Goal: Feedback & Contribution: Contribute content

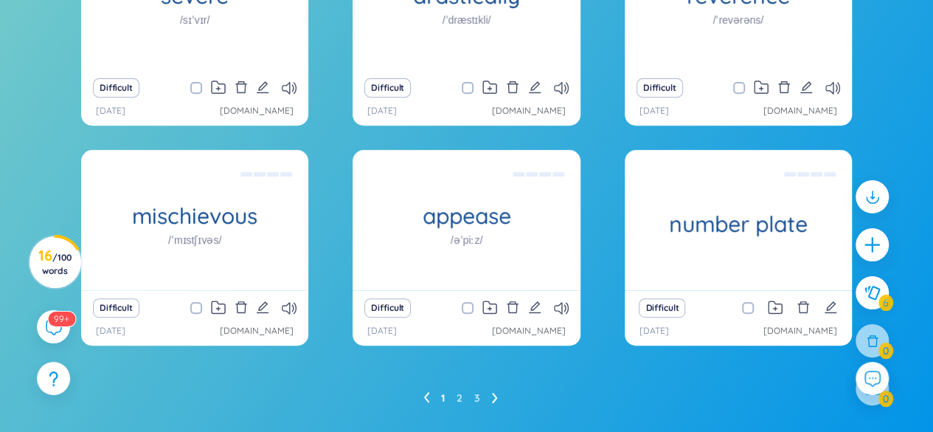
scroll to position [300, 0]
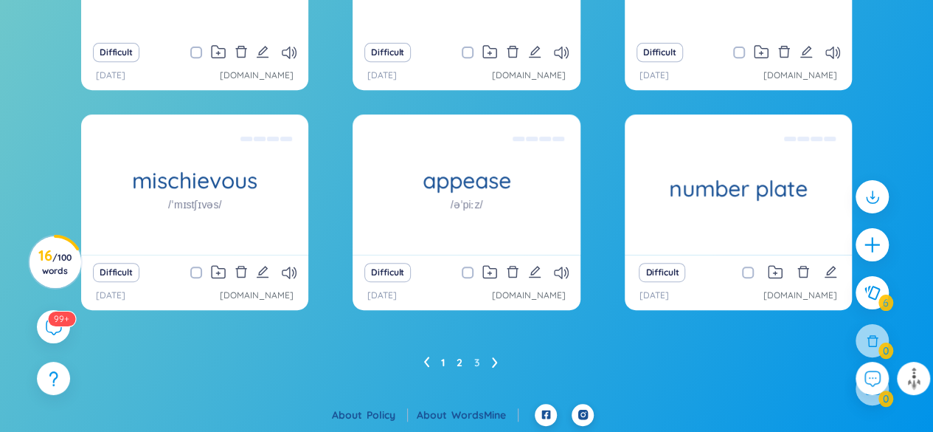
click at [457, 361] on link "2" at bounding box center [460, 362] width 6 height 22
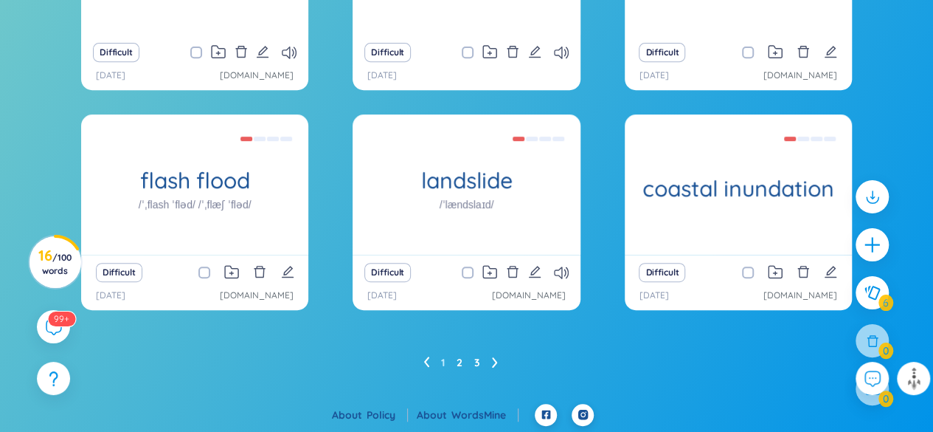
click at [475, 359] on link "3" at bounding box center [477, 362] width 6 height 22
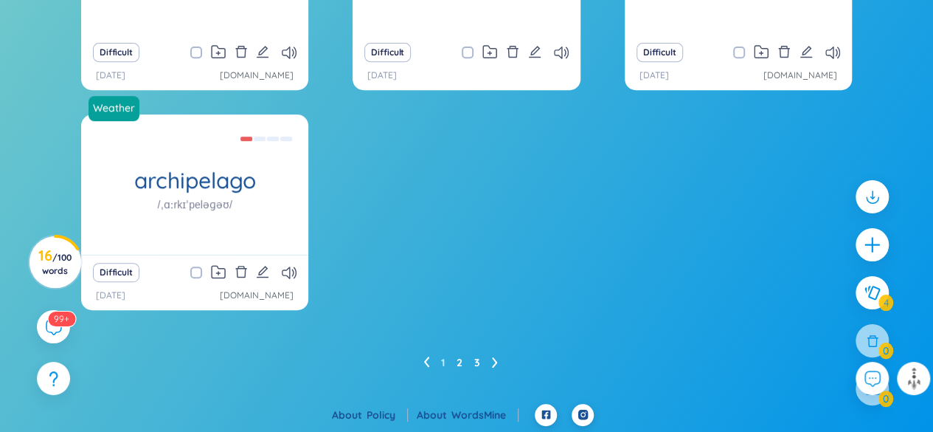
click at [460, 359] on link "2" at bounding box center [460, 362] width 6 height 22
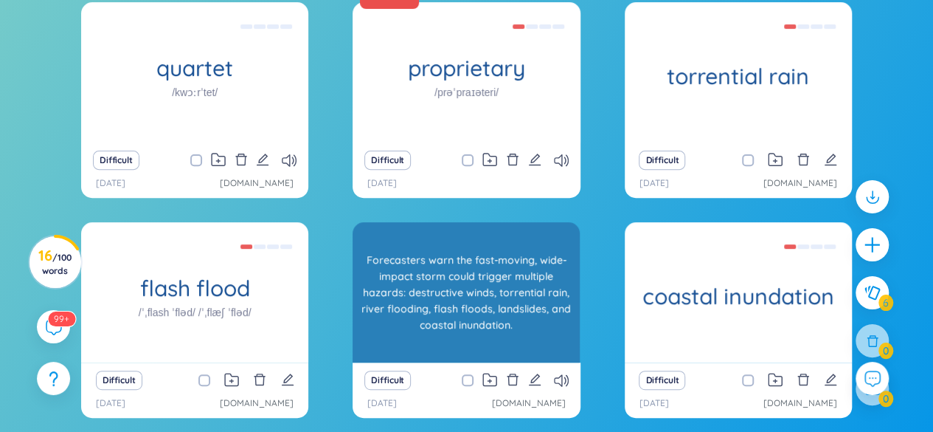
scroll to position [226, 0]
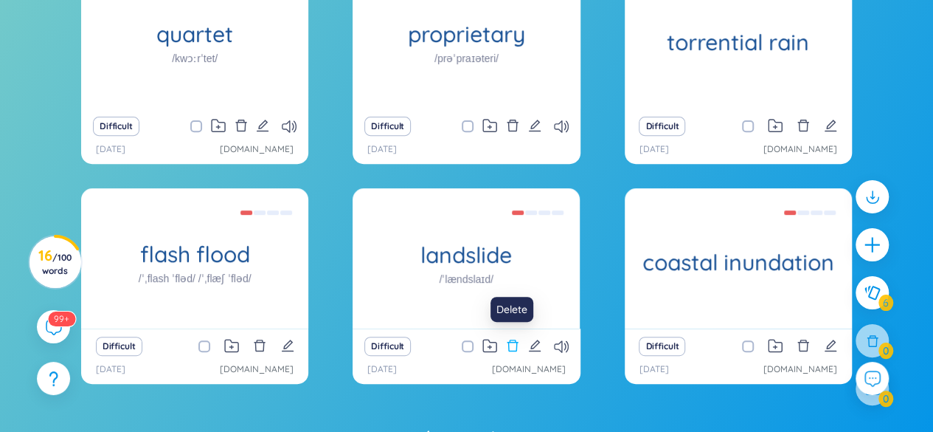
click at [516, 342] on icon "delete" at bounding box center [512, 345] width 11 height 12
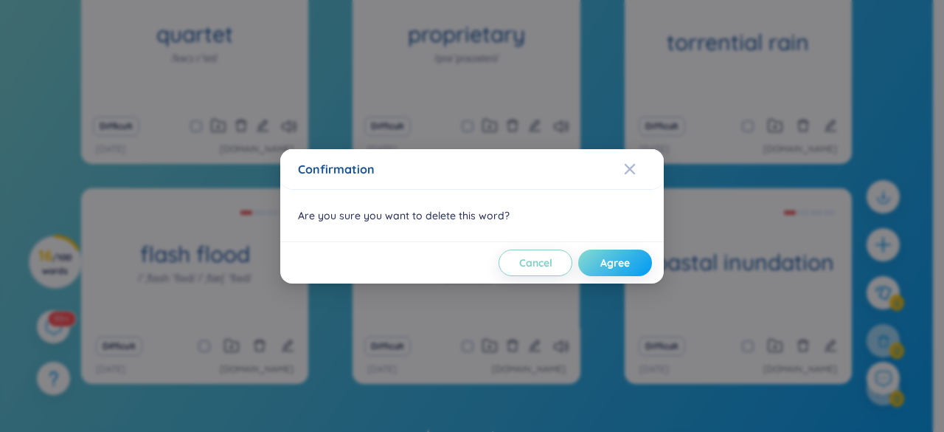
click at [616, 259] on span "Agree" at bounding box center [616, 262] width 30 height 15
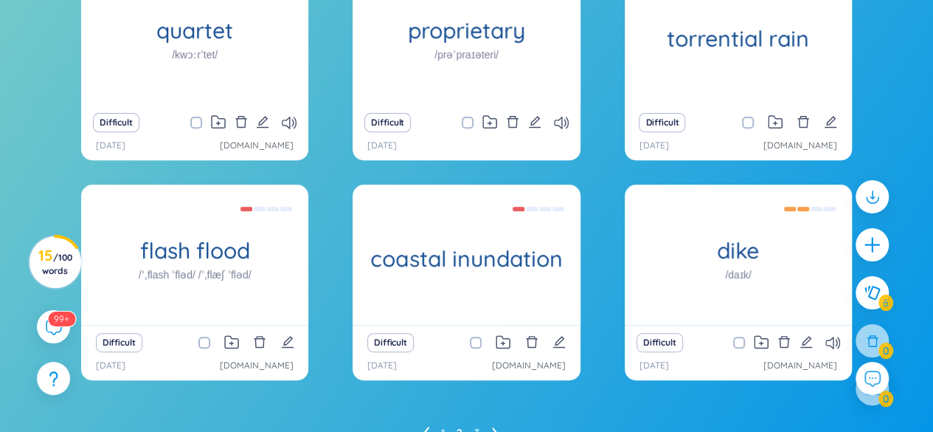
scroll to position [300, 0]
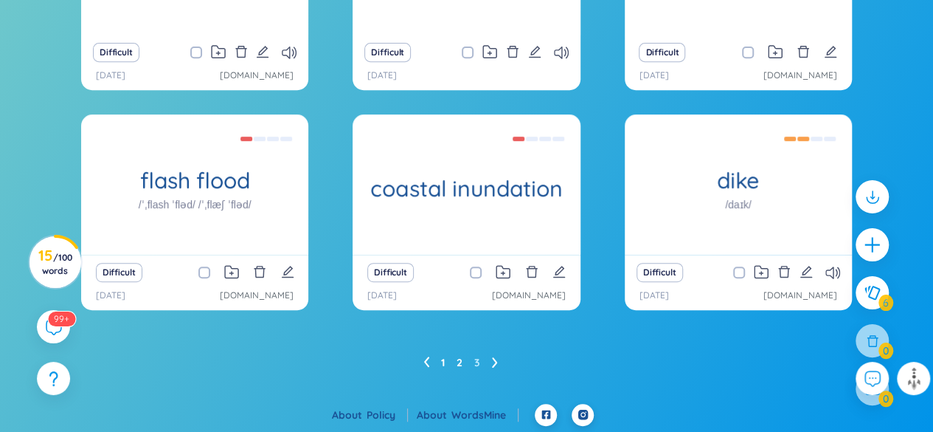
click at [443, 355] on link "1" at bounding box center [443, 362] width 4 height 22
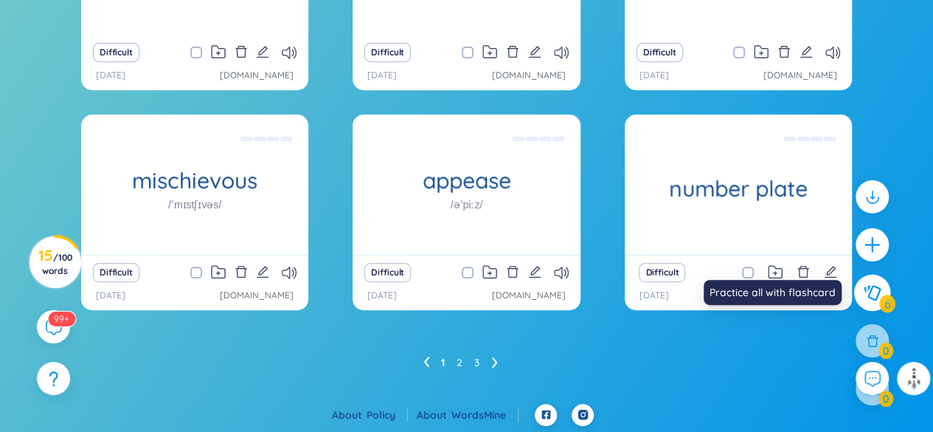
click at [873, 296] on icon at bounding box center [872, 293] width 18 height 16
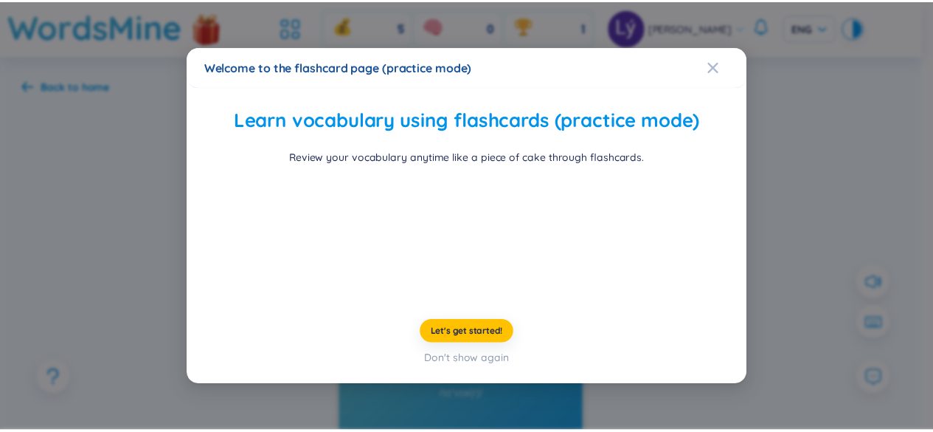
scroll to position [77, 0]
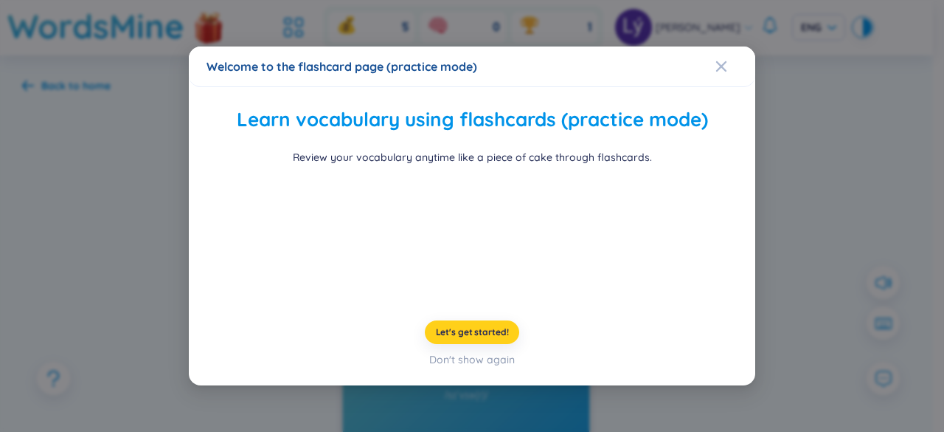
click at [485, 338] on span "Let's get started!" at bounding box center [472, 332] width 73 height 12
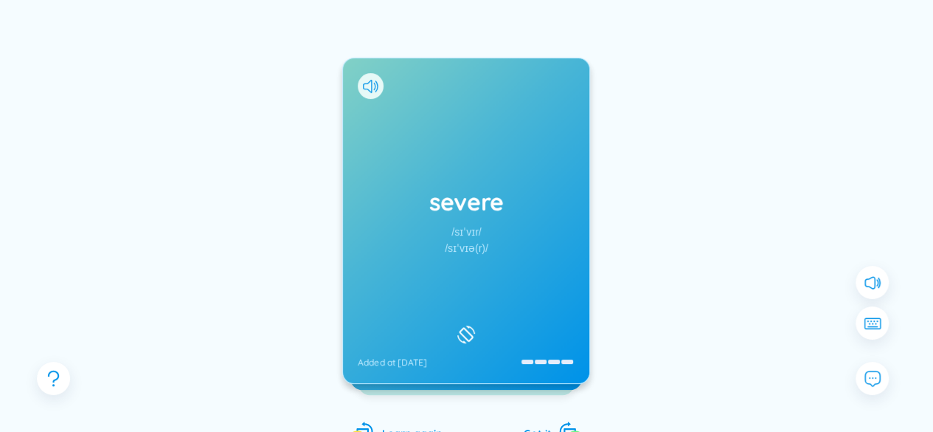
scroll to position [148, 0]
click at [481, 192] on h1 "severe" at bounding box center [466, 200] width 217 height 32
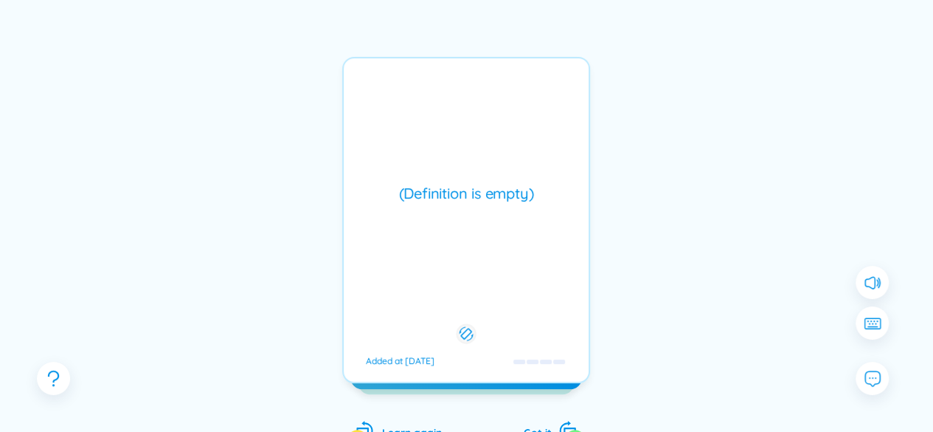
click at [481, 192] on div "(Definition is empty)" at bounding box center [466, 193] width 230 height 21
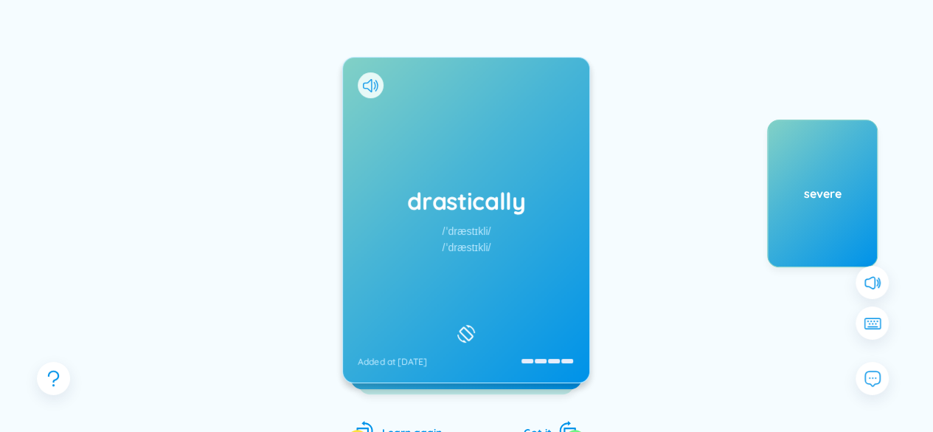
click at [469, 189] on h1 "drastically" at bounding box center [466, 200] width 217 height 32
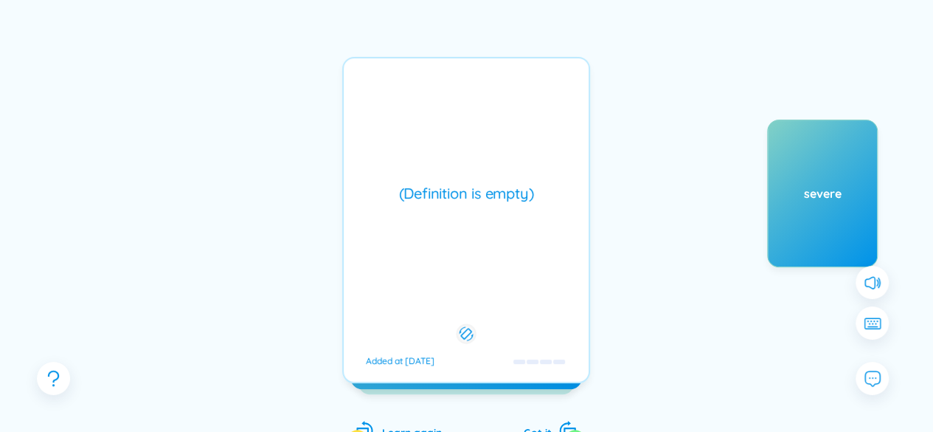
click at [469, 189] on div "(Definition is empty)" at bounding box center [466, 193] width 230 height 21
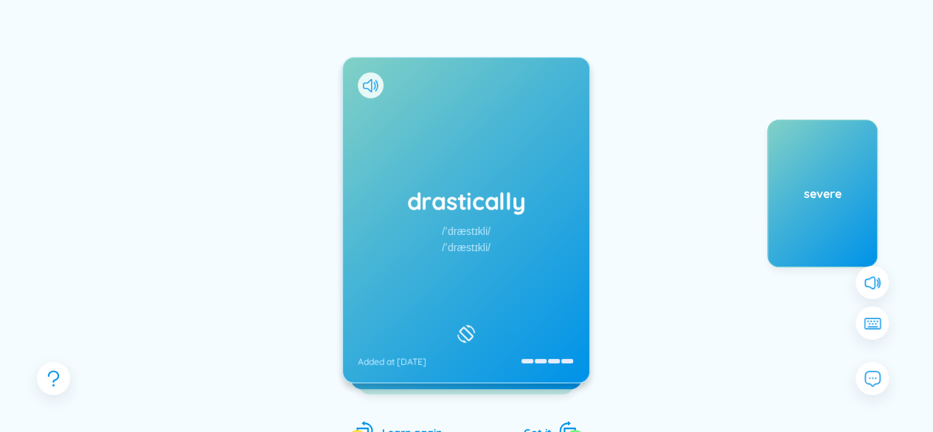
click at [425, 225] on div "drastically /ˈdræstɪkli/ /ˈdræstɪkli/ Added at [DATE]" at bounding box center [466, 220] width 246 height 325
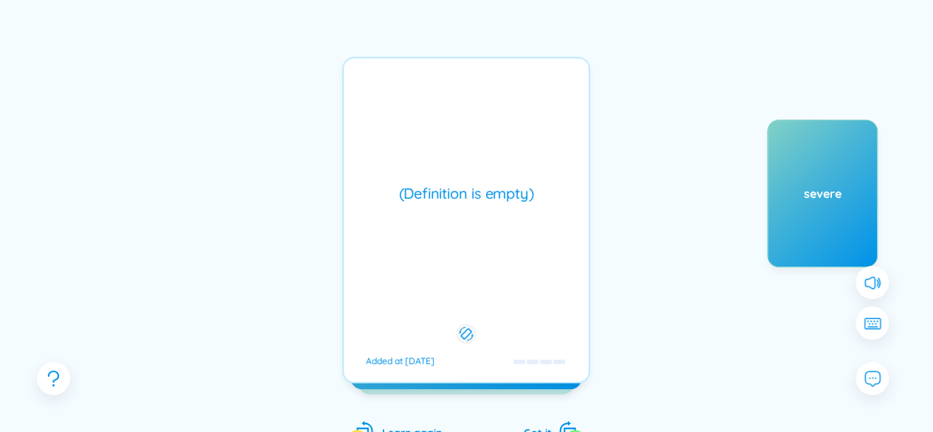
click at [429, 212] on div "(Definition is empty) Added at [DATE]" at bounding box center [466, 220] width 248 height 326
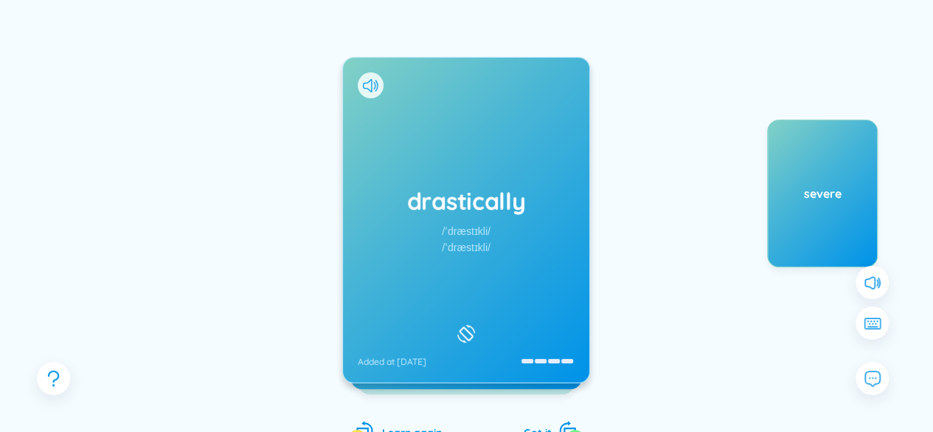
click at [451, 198] on div "drastically /ˈdræstɪkli/ /ˈdræstɪkli/ Added at [DATE]" at bounding box center [466, 220] width 248 height 326
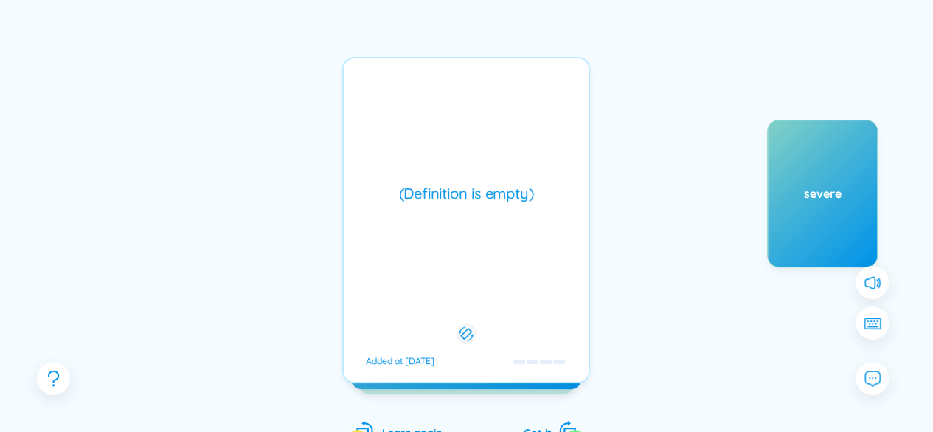
click at [451, 198] on div "drastically /ˈdræstɪkli/ /ˈdræstɪkli/ Added at [DATE]" at bounding box center [466, 220] width 248 height 326
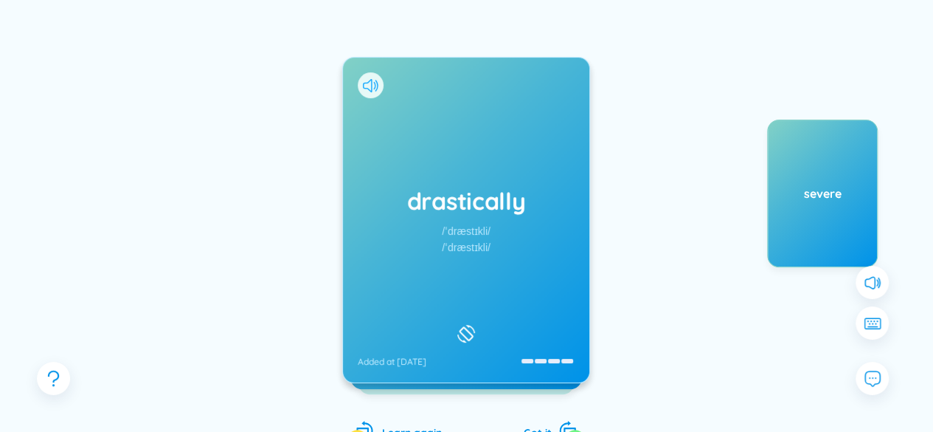
click at [370, 88] on icon at bounding box center [370, 85] width 15 height 13
click at [452, 204] on h1 "drastically" at bounding box center [466, 200] width 217 height 32
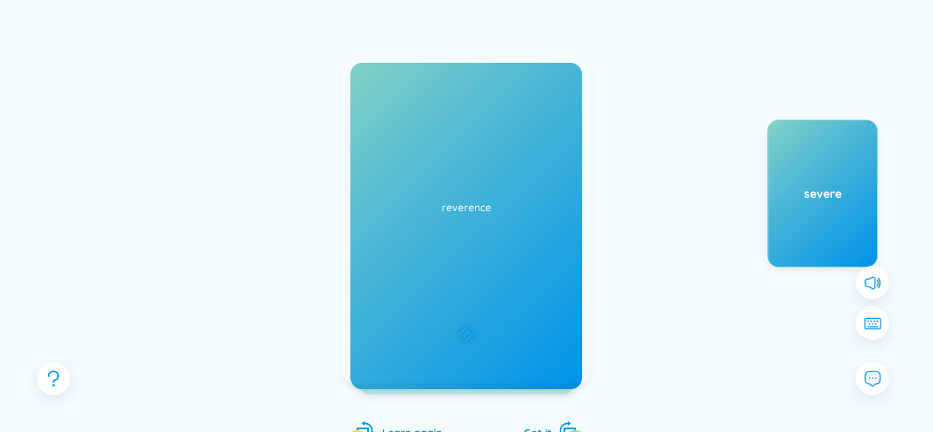
click at [452, 204] on div "drastically /ˈdræstɪkli/ /ˈdræstɪkli/ Added at [DATE]" at bounding box center [466, 220] width 248 height 326
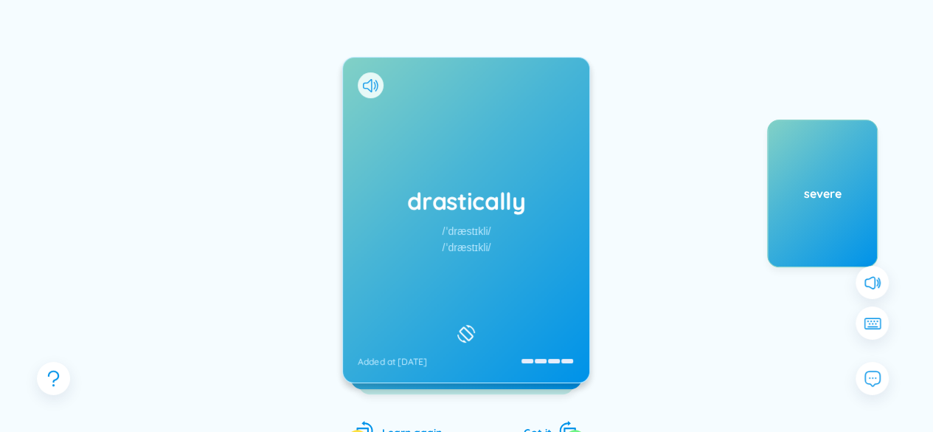
click at [452, 204] on div "drastically /ˈdræstɪkli/ /ˈdræstɪkli/ Added at [DATE]" at bounding box center [466, 220] width 248 height 326
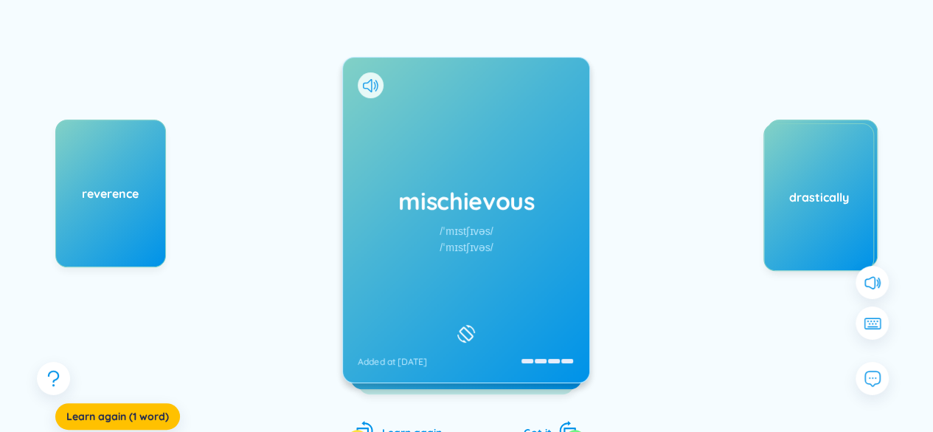
click at [455, 198] on h1 "mischievous" at bounding box center [466, 200] width 217 height 32
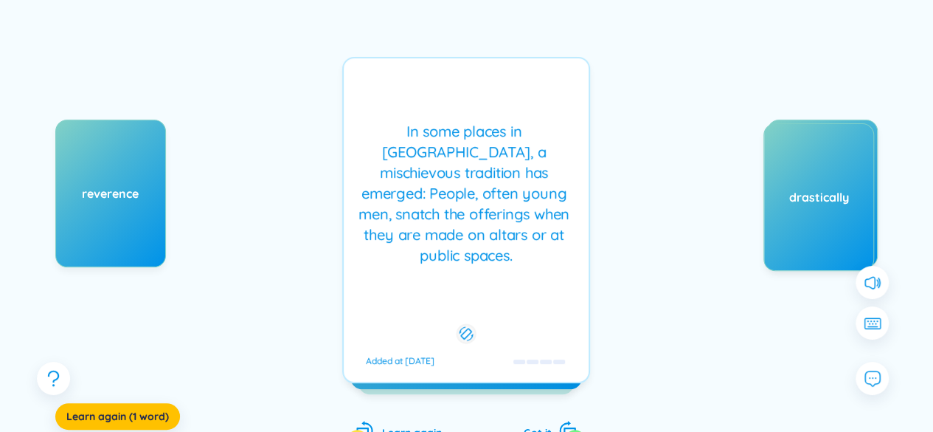
click at [404, 260] on div "In some places in [GEOGRAPHIC_DATA], a mischievous tradition has emerged: Peopl…" at bounding box center [466, 193] width 230 height 145
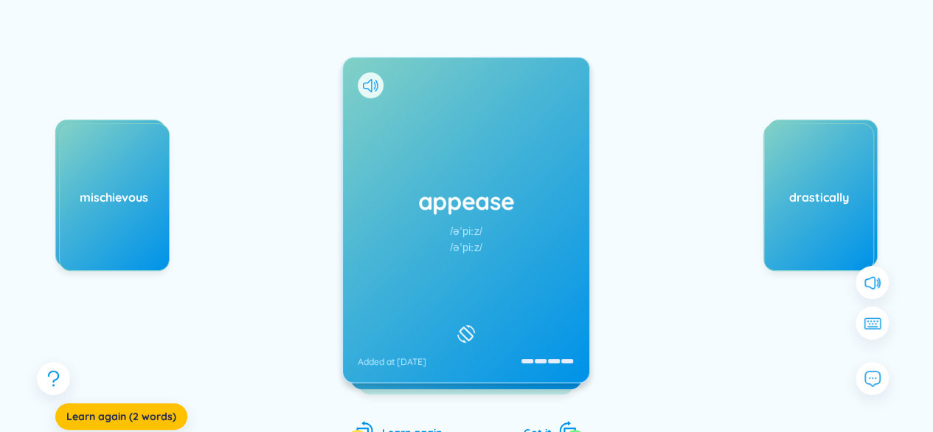
click at [412, 218] on div "appease /əˈpiːz/ /əˈpiːz/ Added at [DATE]" at bounding box center [466, 220] width 246 height 325
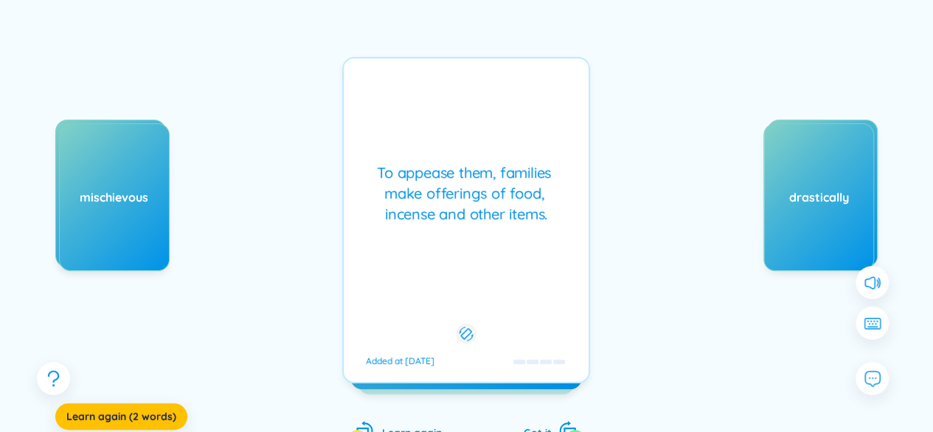
click at [493, 224] on div "To appease them, families make offerings of food, incense and other items." at bounding box center [466, 193] width 230 height 62
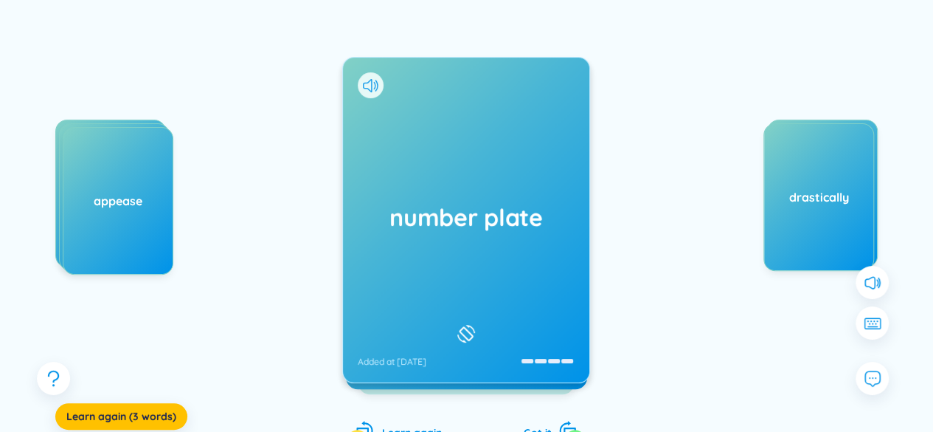
click at [535, 219] on h1 "number plate" at bounding box center [466, 217] width 217 height 32
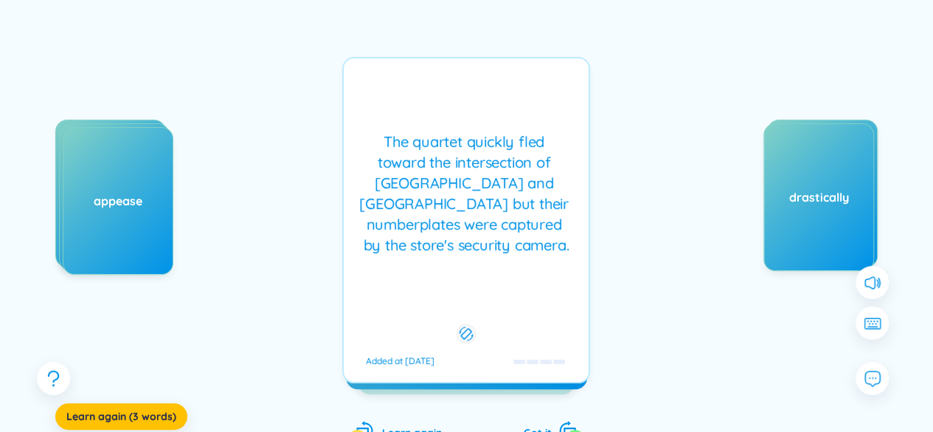
click at [527, 221] on div "The quartet quickly fled toward the intersection of [GEOGRAPHIC_DATA] and [GEOG…" at bounding box center [466, 193] width 230 height 124
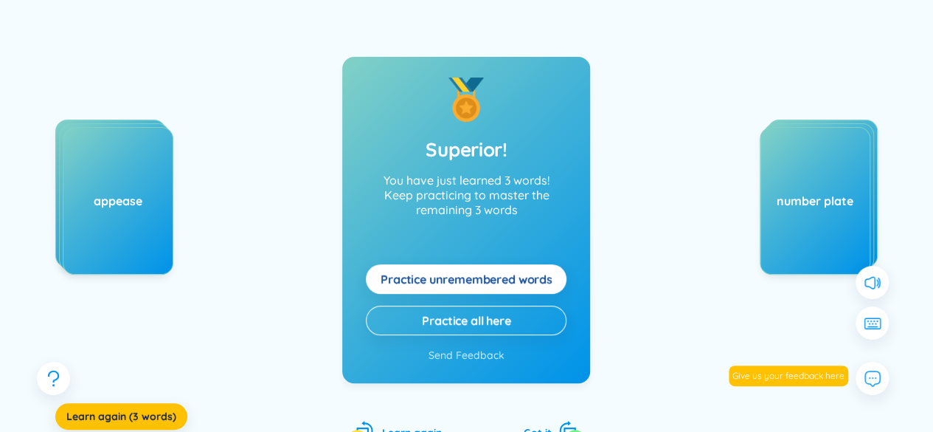
scroll to position [0, 0]
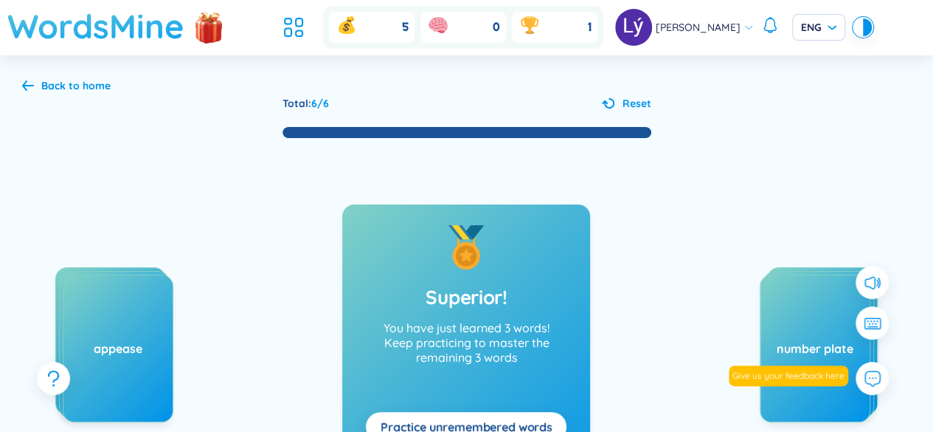
click at [91, 21] on h1 "WordsMine" at bounding box center [95, 26] width 177 height 52
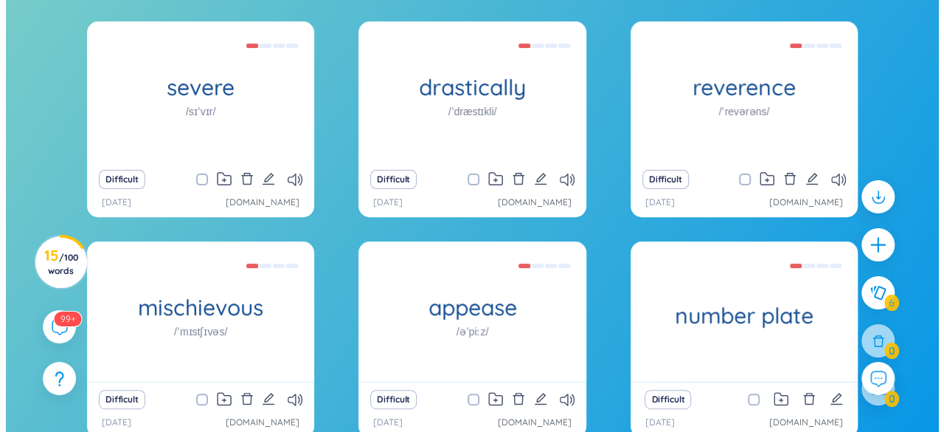
scroll to position [148, 0]
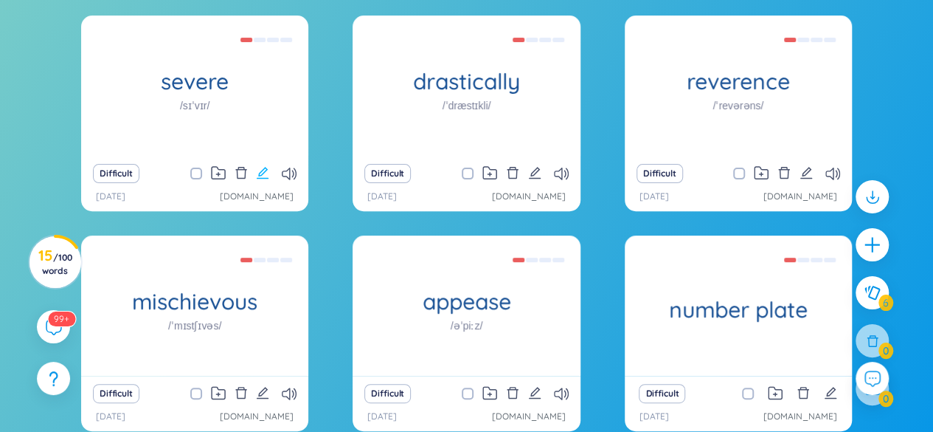
click at [265, 172] on icon "edit" at bounding box center [263, 173] width 12 height 12
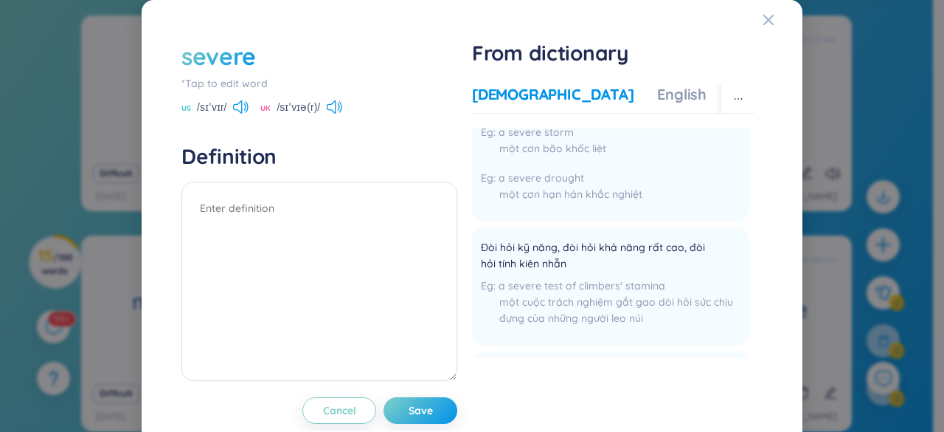
scroll to position [120, 0]
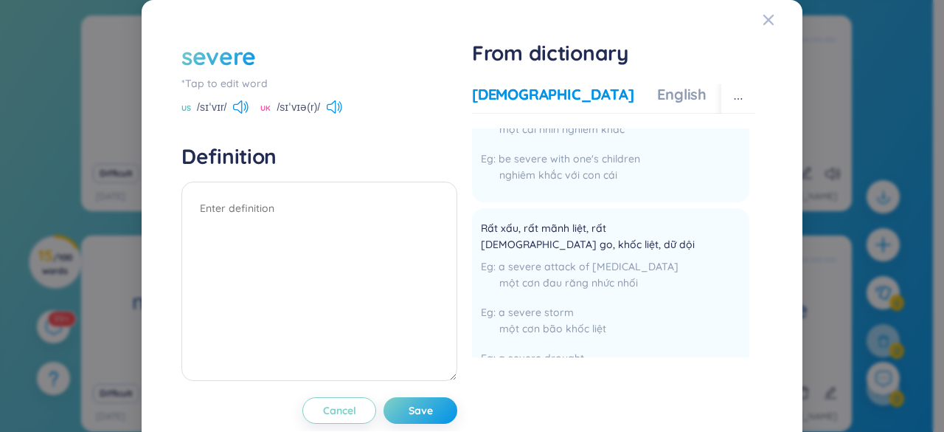
drag, startPoint x: 632, startPoint y: 81, endPoint x: 623, endPoint y: 94, distance: 15.8
click at [630, 85] on div "Vietnamese English More examples Tính từ Khắt khe, [DEMOGRAPHIC_DATA] gắt (tron…" at bounding box center [613, 229] width 283 height 302
click at [623, 94] on div "Vietnamese English More examples" at bounding box center [654, 99] width 365 height 30
click at [657, 96] on div "English" at bounding box center [681, 94] width 49 height 21
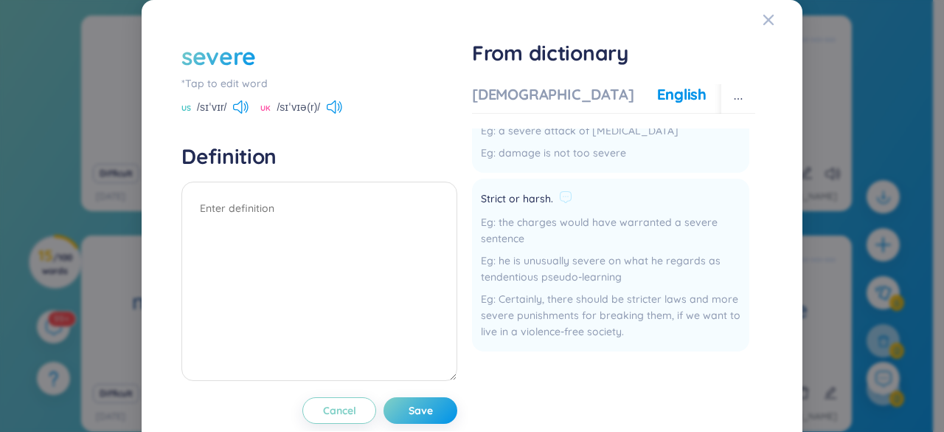
scroll to position [148, 0]
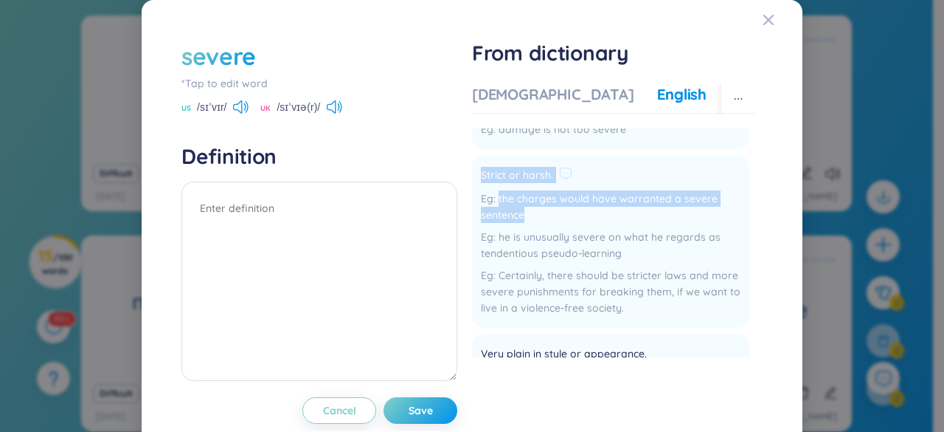
drag, startPoint x: 475, startPoint y: 173, endPoint x: 615, endPoint y: 214, distance: 145.2
click at [615, 214] on div "Strict or harsh. the charges would have warranted a severe sentence he is unusu…" at bounding box center [611, 241] width 260 height 155
copy div "Strict or harsh. the charges would have warranted a severe sentence"
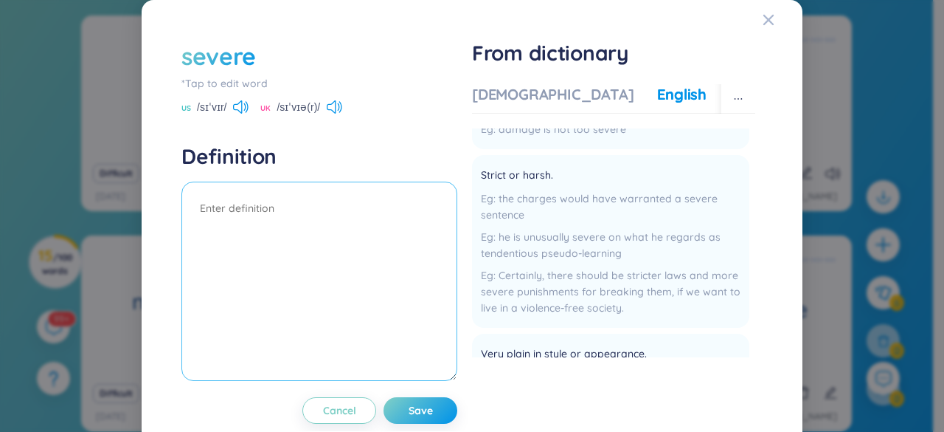
click at [314, 217] on textarea at bounding box center [319, 280] width 276 height 199
paste textarea "Strict or harsh. the charges would have warranted a severe sentence"
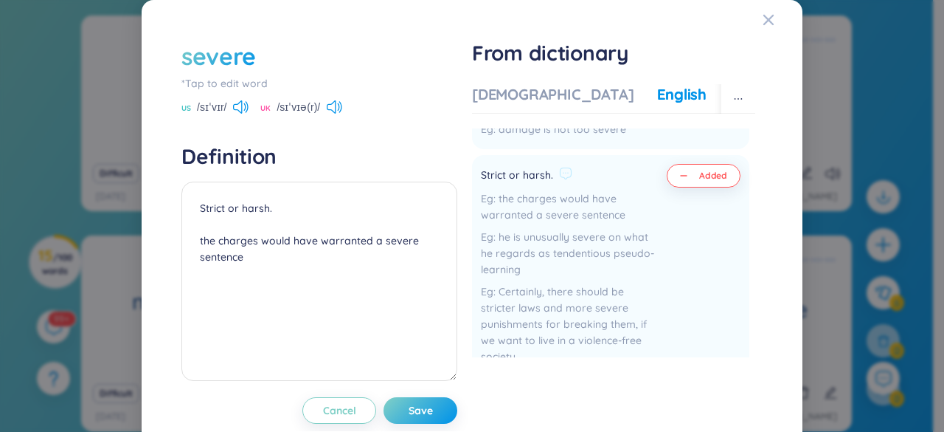
click at [699, 178] on span "Added" at bounding box center [713, 176] width 28 height 12
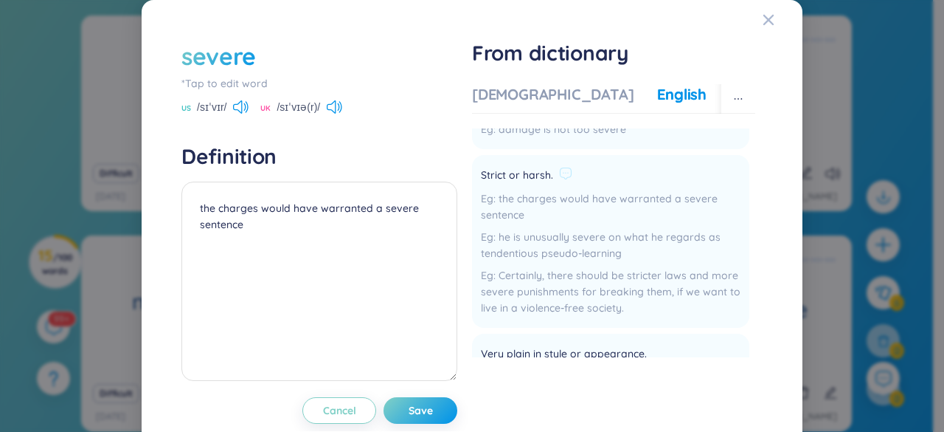
click at [525, 170] on span "Strict or harsh." at bounding box center [517, 176] width 72 height 18
copy div "Strict or harsh."
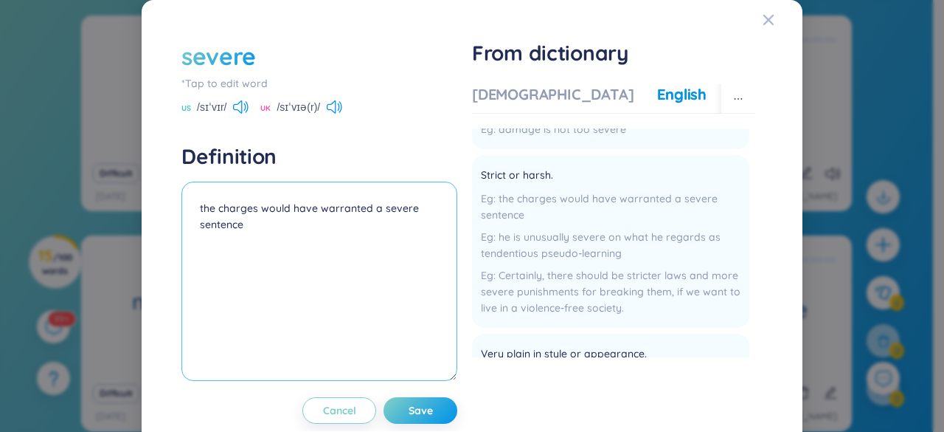
click at [196, 206] on textarea "the charges would have warranted a severe sentence" at bounding box center [319, 280] width 276 height 199
paste textarea "Strict or harsh."
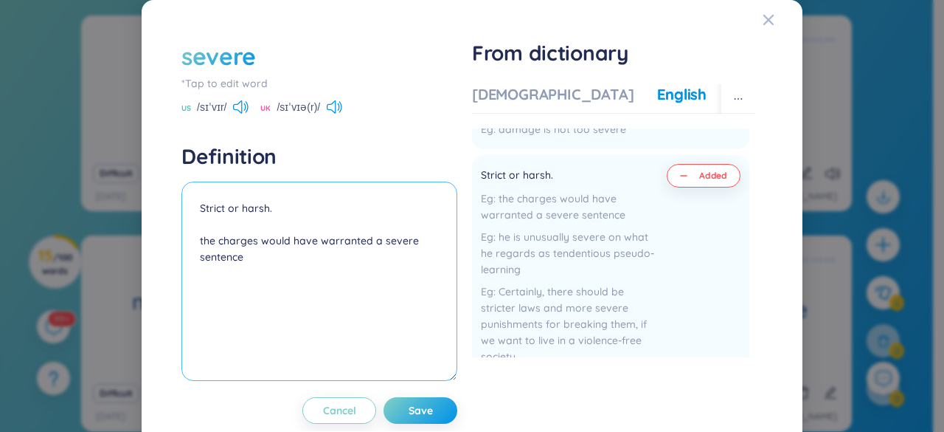
scroll to position [0, 0]
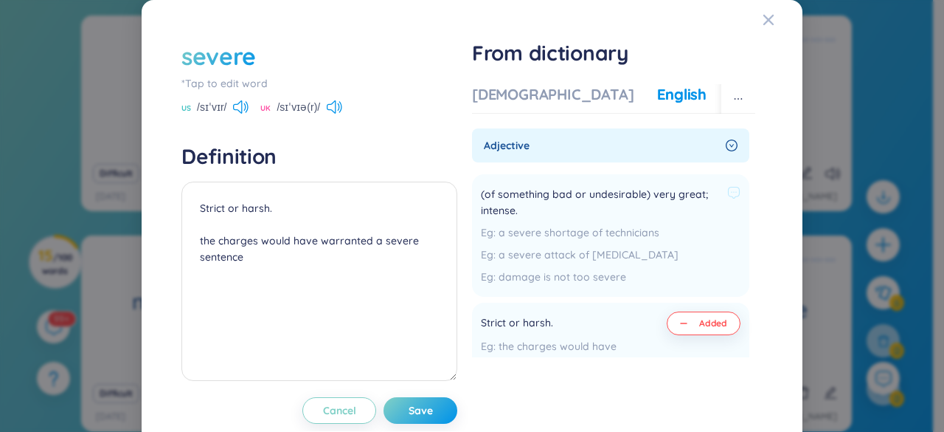
click at [696, 194] on span "(of something bad or undesirable) very great; intense." at bounding box center [601, 202] width 241 height 32
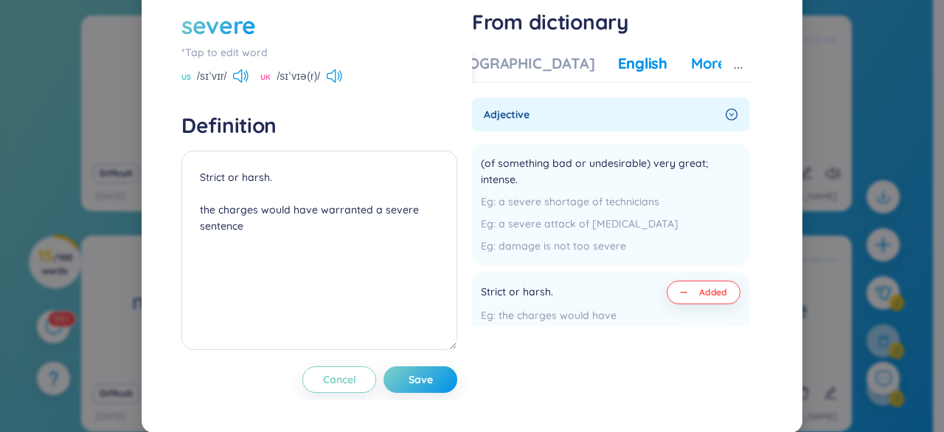
click at [691, 63] on div "More examples" at bounding box center [744, 63] width 107 height 21
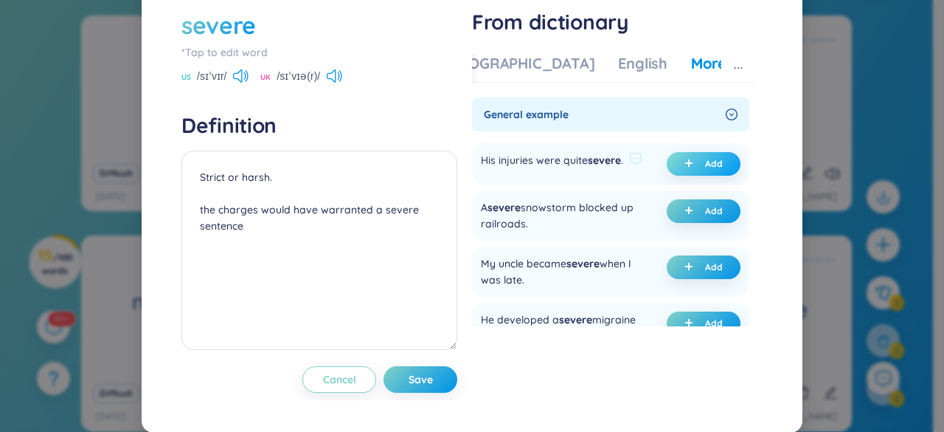
click at [705, 164] on span "Add" at bounding box center [714, 164] width 18 height 12
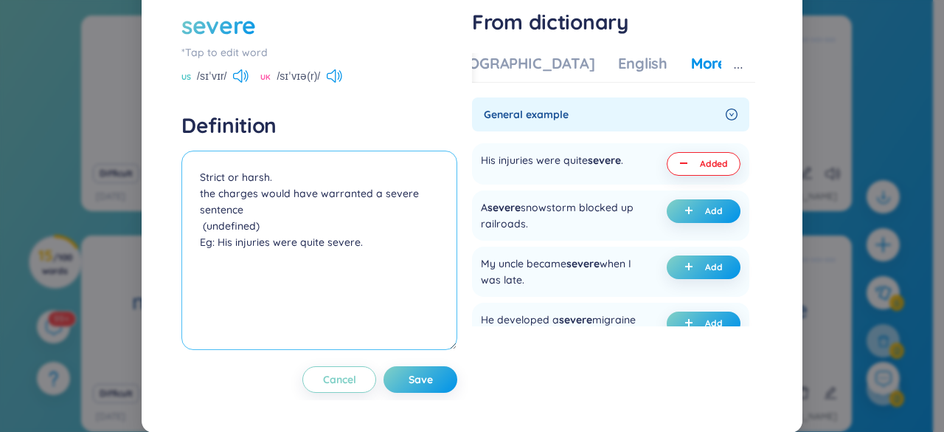
drag, startPoint x: 197, startPoint y: 190, endPoint x: 265, endPoint y: 221, distance: 74.6
click at [265, 221] on textarea "Strict or harsh. the charges would have warranted a severe sentence (undefined)…" at bounding box center [319, 249] width 276 height 199
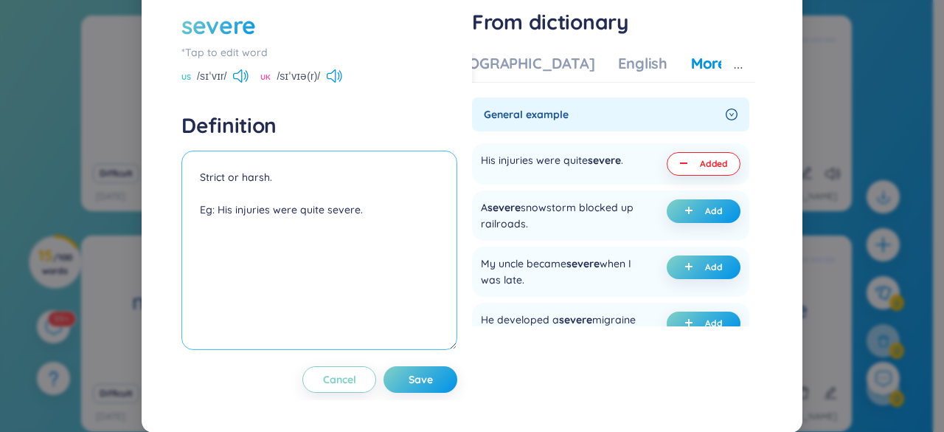
click at [394, 213] on textarea "Strict or harsh. Eg: His injuries were quite severe." at bounding box center [319, 249] width 276 height 199
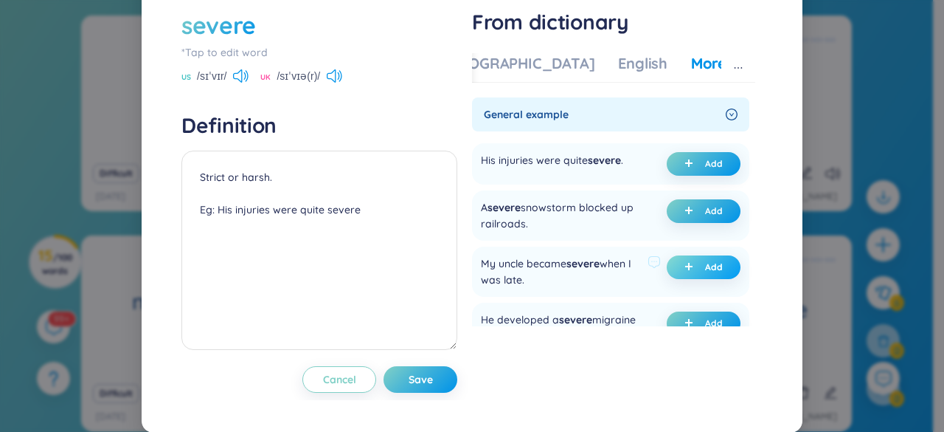
click at [703, 275] on button "Add" at bounding box center [704, 267] width 74 height 24
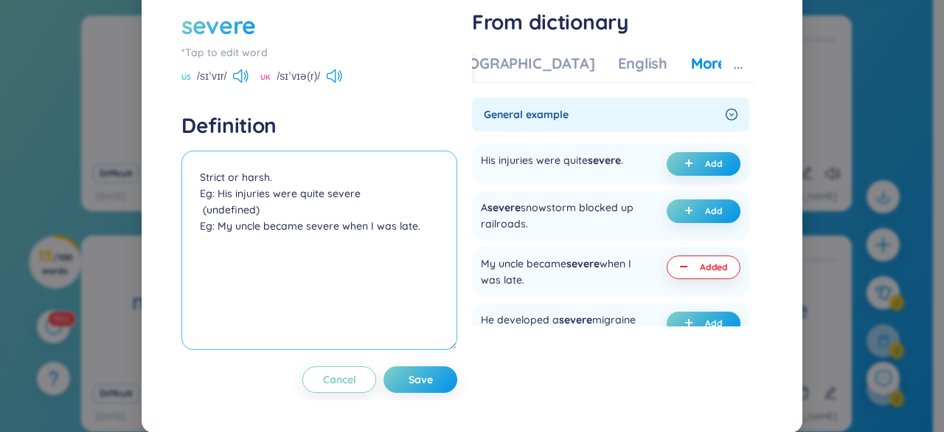
drag, startPoint x: 258, startPoint y: 210, endPoint x: 180, endPoint y: 213, distance: 78.3
click at [181, 213] on textarea "Strict or harsh. Eg: His injuries were quite severe (undefined) Eg: My uncle be…" at bounding box center [319, 249] width 276 height 199
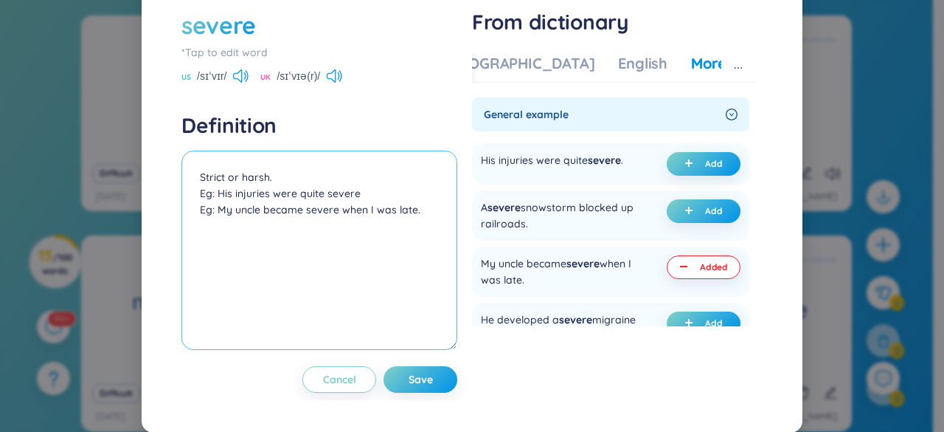
click at [283, 180] on textarea "Strict or harsh. Eg: His injuries were quite severe Eg: My uncle became severe …" at bounding box center [319, 249] width 276 height 199
type textarea "Strict or harsh. Eg: His injuries were quite severe Eg: My uncle became severe …"
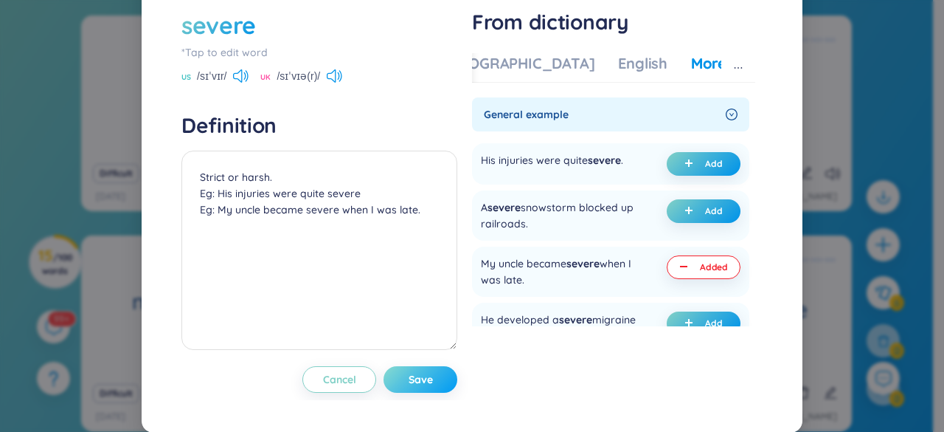
click at [409, 384] on span "Save" at bounding box center [421, 379] width 24 height 15
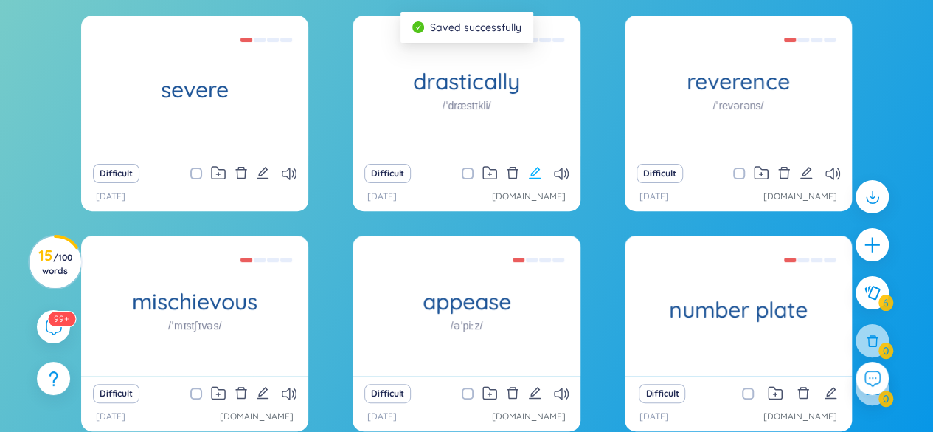
click at [533, 170] on icon "edit" at bounding box center [534, 172] width 13 height 13
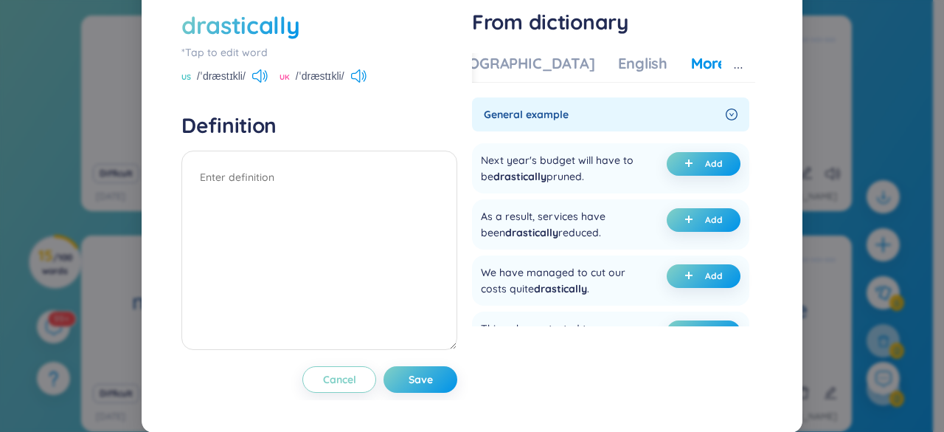
click at [562, 81] on div "Vietnamese English More examples General example Next year's budget will have t…" at bounding box center [613, 198] width 283 height 302
click at [618, 74] on div "English" at bounding box center [642, 63] width 49 height 21
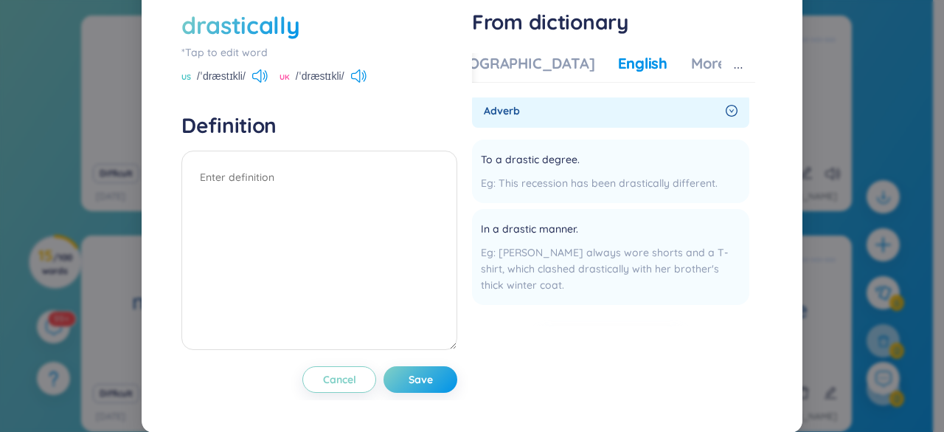
scroll to position [0, 0]
click at [491, 74] on div "[DEMOGRAPHIC_DATA]" at bounding box center [514, 63] width 162 height 21
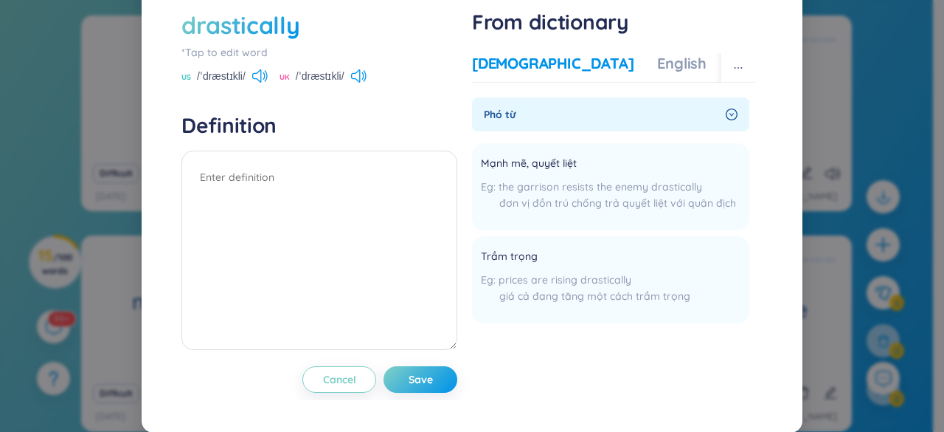
click at [730, 74] on div "More examples" at bounding box center [783, 63] width 107 height 21
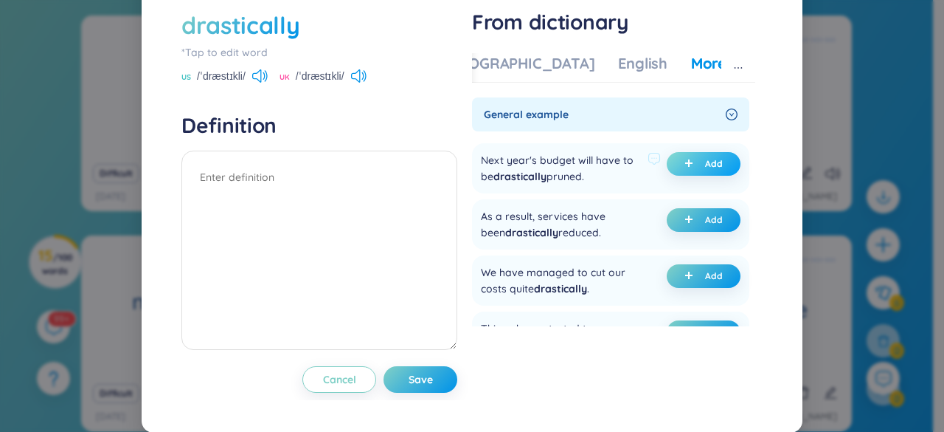
click at [705, 170] on span "Add" at bounding box center [714, 164] width 18 height 12
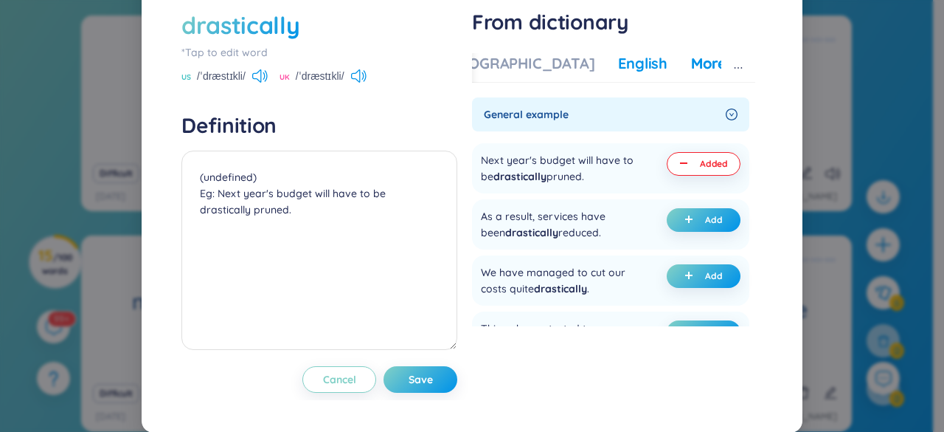
click at [618, 74] on div "English" at bounding box center [642, 63] width 49 height 21
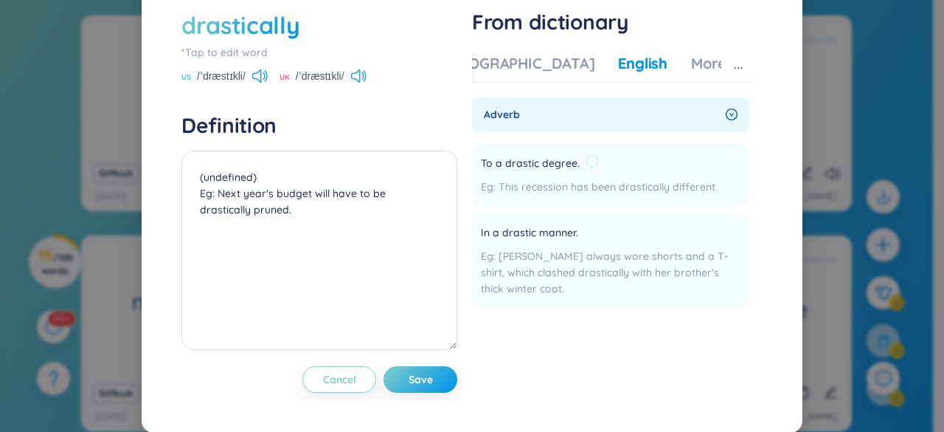
click at [549, 173] on span "To a drastic degree." at bounding box center [530, 164] width 99 height 18
click at [496, 74] on div "[DEMOGRAPHIC_DATA]" at bounding box center [514, 63] width 162 height 21
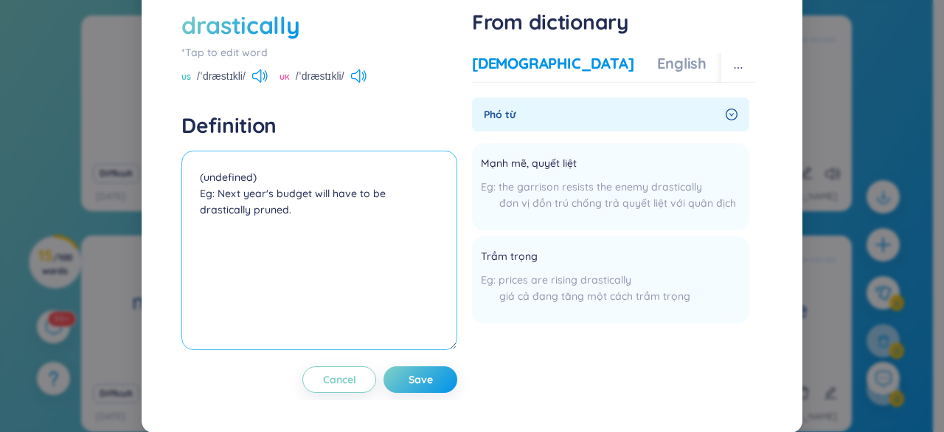
click at [285, 206] on textarea "(undefined) Eg: Next year's budget will have to be drastically pruned." at bounding box center [319, 249] width 276 height 199
drag, startPoint x: 285, startPoint y: 206, endPoint x: 183, endPoint y: 211, distance: 101.9
click at [183, 211] on textarea "(undefined) Eg: Next year's budget will have to be drastically pruned." at bounding box center [319, 249] width 276 height 199
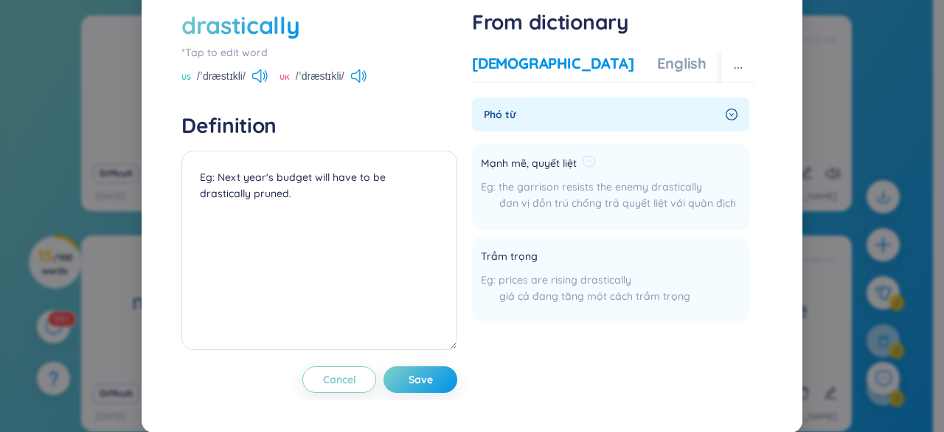
click at [531, 173] on span "Mạnh mẽ, quyết liệt" at bounding box center [529, 164] width 96 height 18
copy div "Mạnh mẽ, quyết liệt"
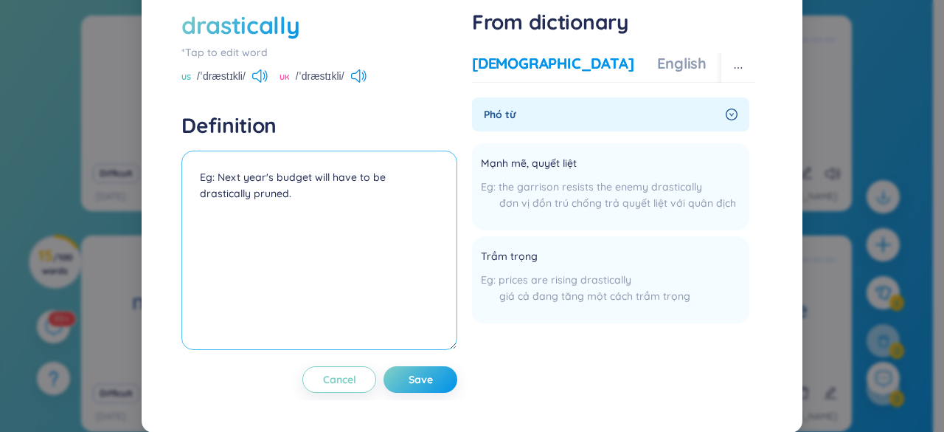
click at [195, 203] on textarea "Eg: Next year's budget will have to be drastically pruned." at bounding box center [319, 249] width 276 height 199
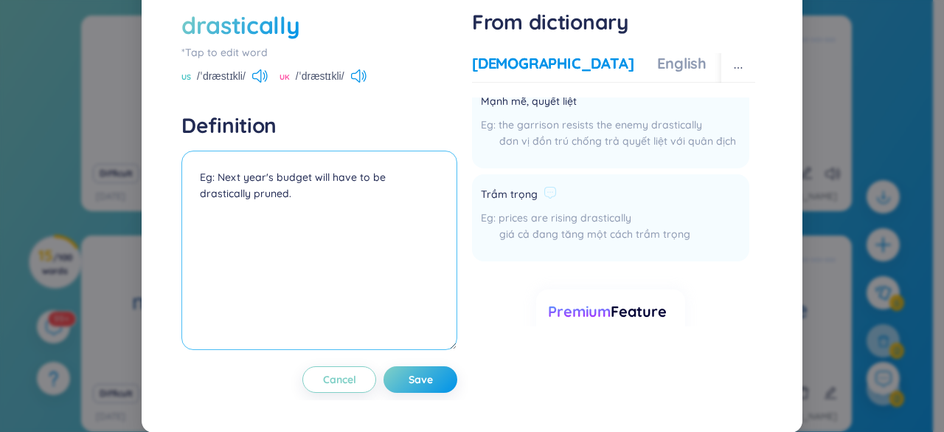
scroll to position [148, 0]
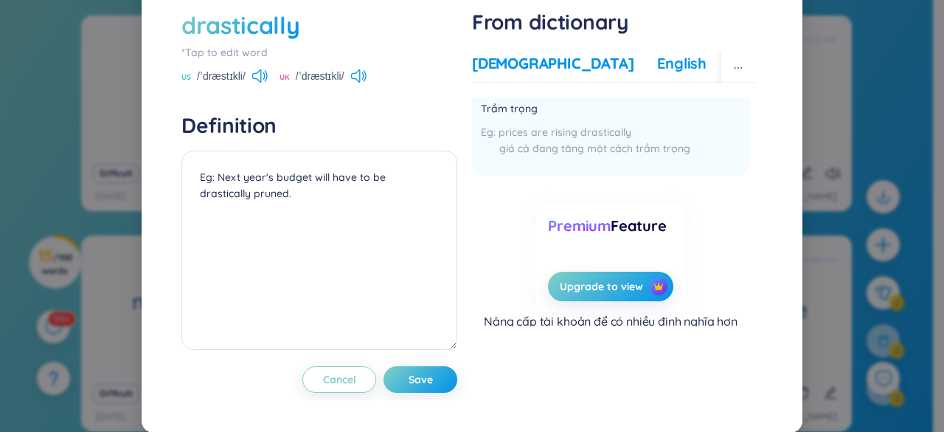
click at [657, 74] on div "English" at bounding box center [681, 63] width 49 height 21
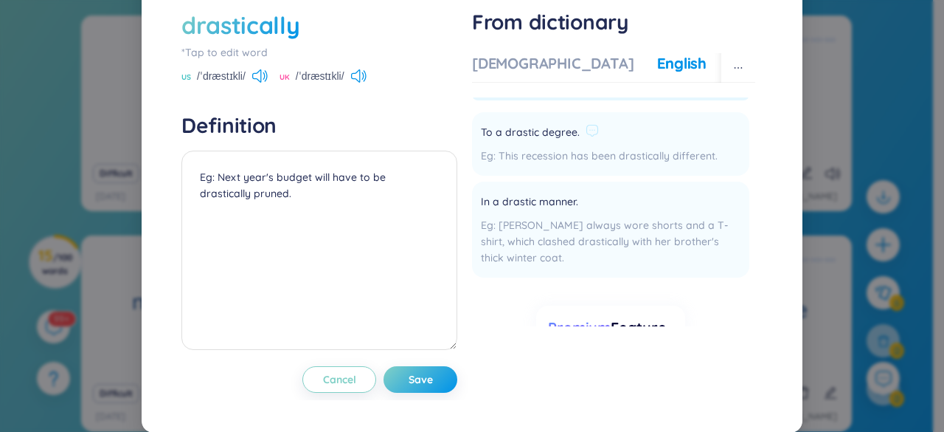
scroll to position [0, 0]
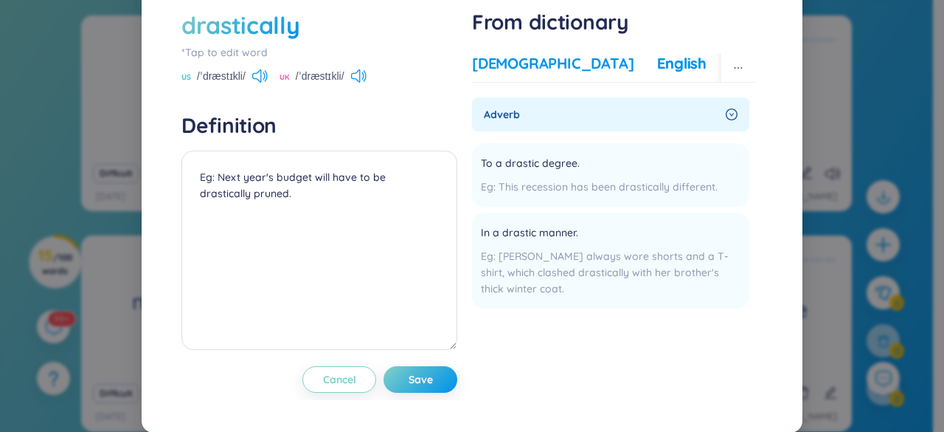
click at [518, 74] on div "[DEMOGRAPHIC_DATA]" at bounding box center [553, 63] width 162 height 21
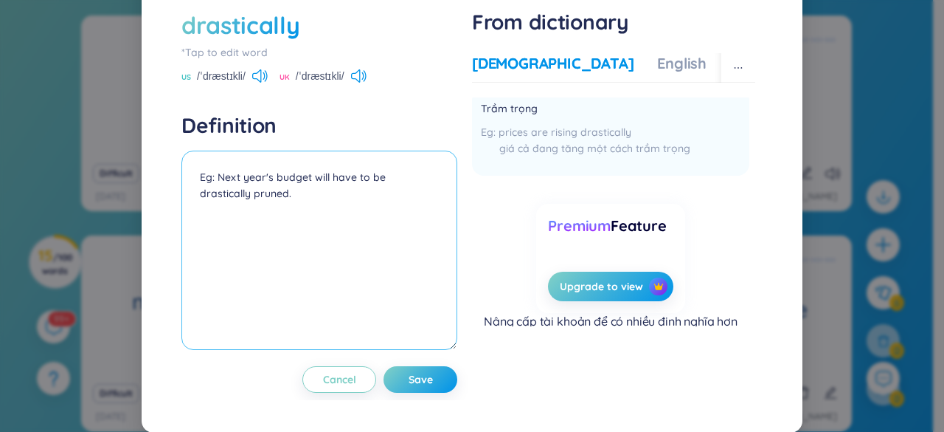
click at [193, 211] on textarea "Eg: Next year's budget will have to be drastically pruned." at bounding box center [319, 249] width 276 height 199
paste textarea "Mạnh mẽ, quyết liệt"
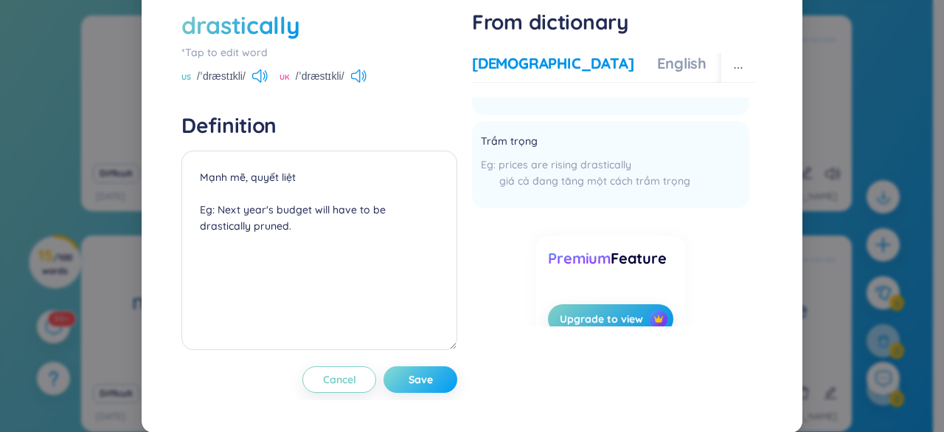
click at [435, 392] on button "Save" at bounding box center [421, 379] width 74 height 27
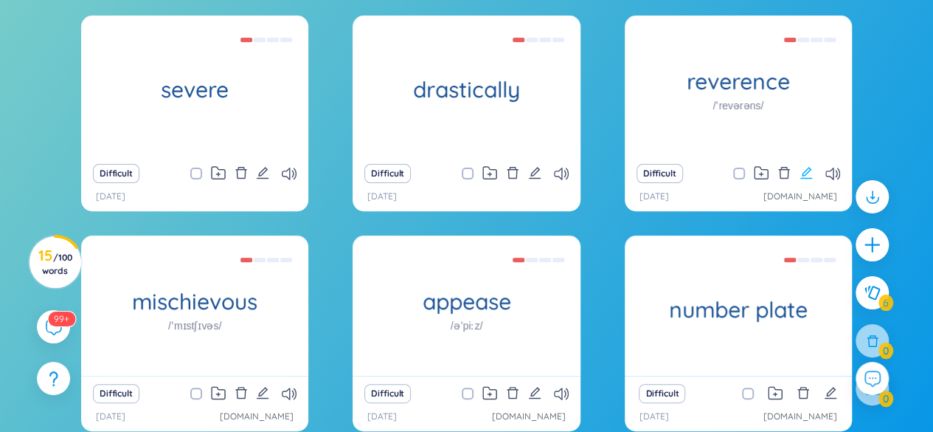
click at [805, 172] on icon "edit" at bounding box center [806, 172] width 13 height 13
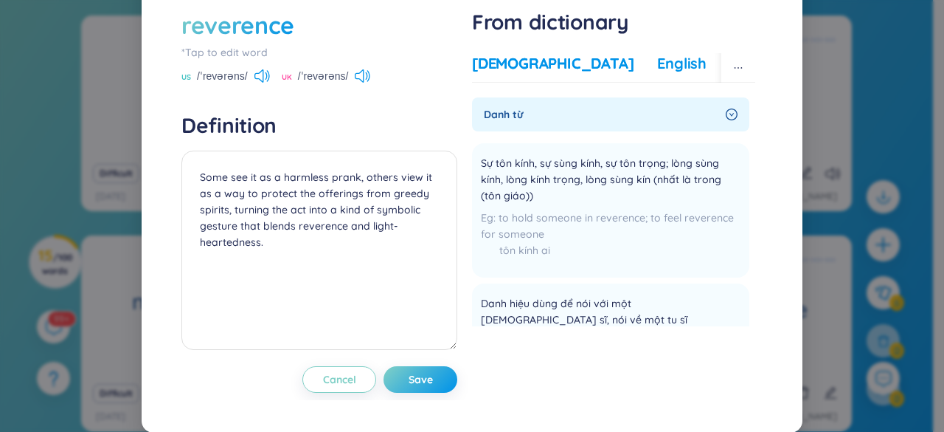
click at [657, 74] on div "English" at bounding box center [681, 63] width 49 height 21
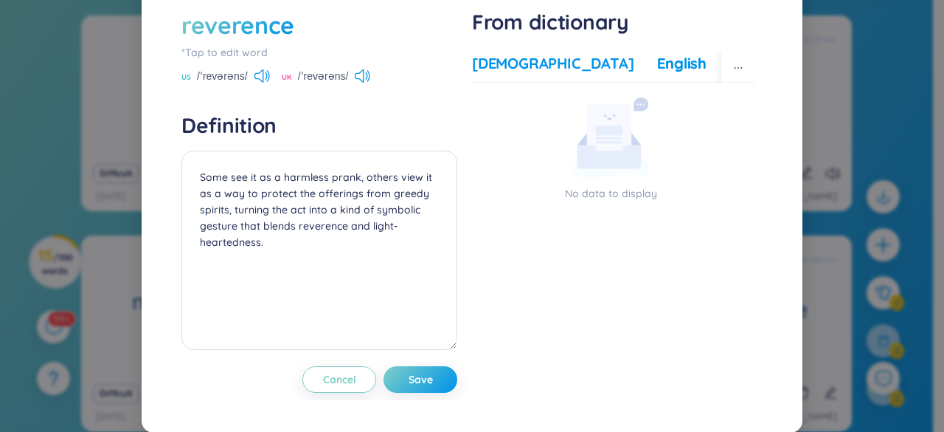
click at [536, 74] on div "[DEMOGRAPHIC_DATA]" at bounding box center [553, 63] width 162 height 21
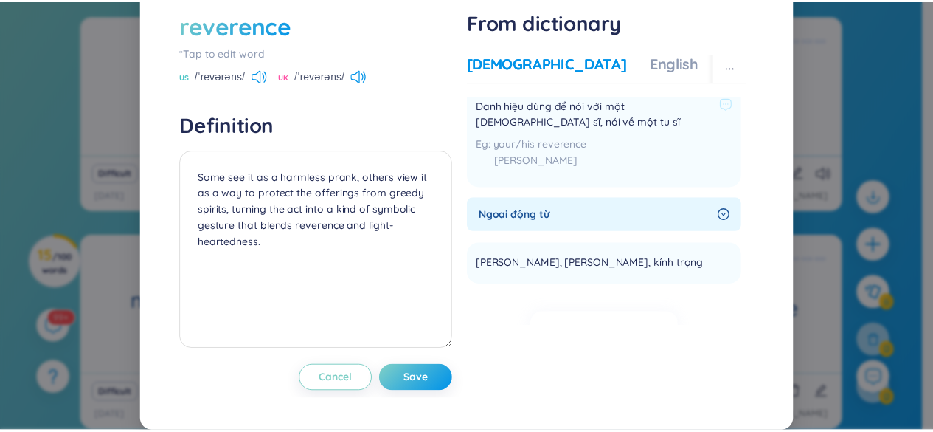
scroll to position [221, 0]
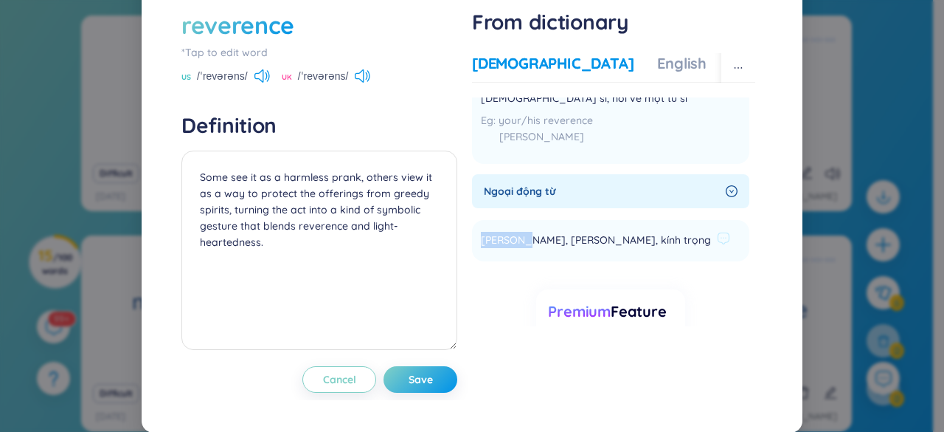
drag, startPoint x: 477, startPoint y: 265, endPoint x: 514, endPoint y: 275, distance: 39.0
click at [514, 249] on span "[PERSON_NAME], [PERSON_NAME], kính trọng" at bounding box center [596, 241] width 230 height 18
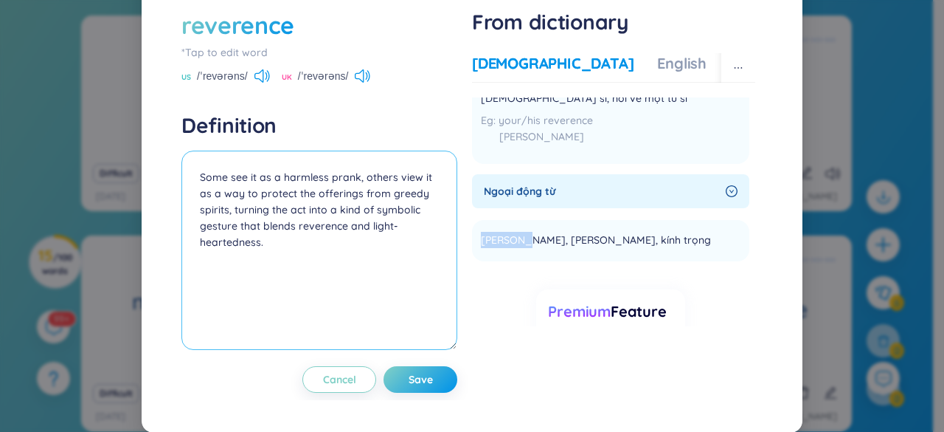
copy span "[PERSON_NAME]"
click at [196, 210] on textarea "Some see it as a harmless prank, others view it as a way to protect the offerin…" at bounding box center [319, 249] width 276 height 199
paste textarea "[PERSON_NAME]"
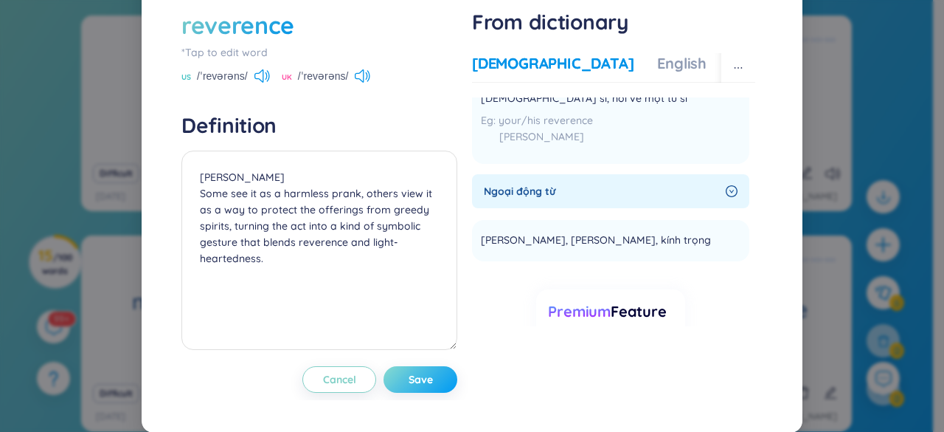
click at [415, 387] on span "Save" at bounding box center [421, 379] width 24 height 15
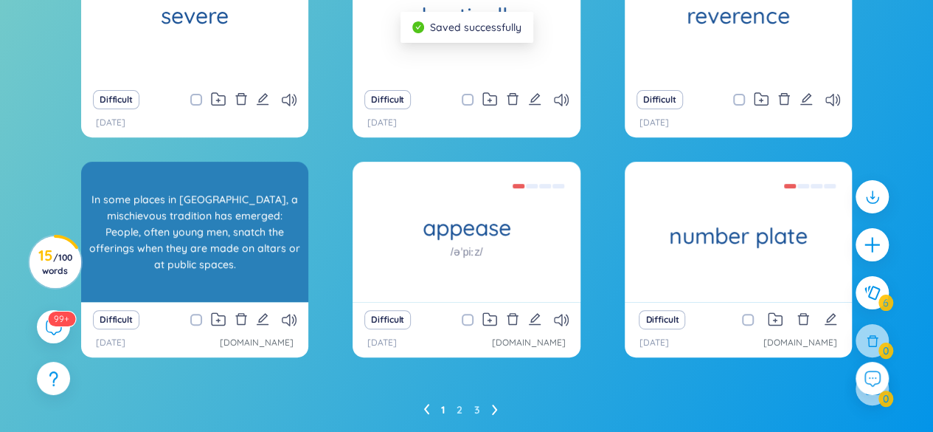
click at [257, 241] on div "In some places in [GEOGRAPHIC_DATA], a mischievous tradition has emerged: Peopl…" at bounding box center [195, 231] width 212 height 133
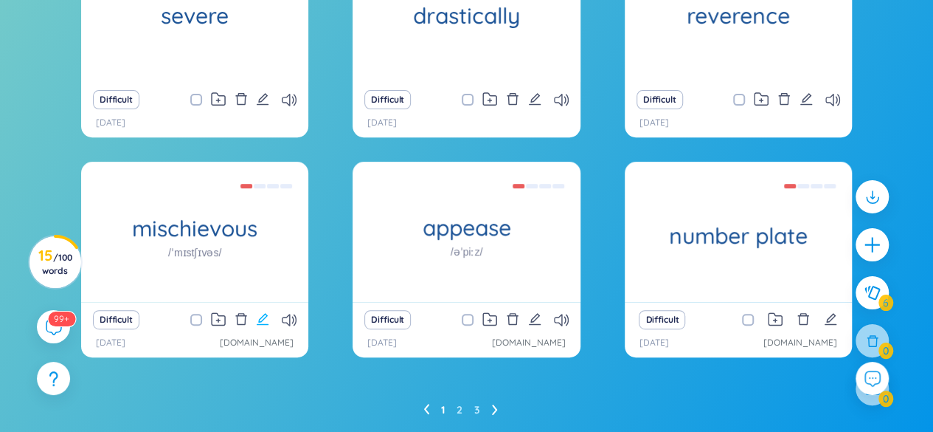
click at [266, 313] on icon "edit" at bounding box center [263, 319] width 12 height 12
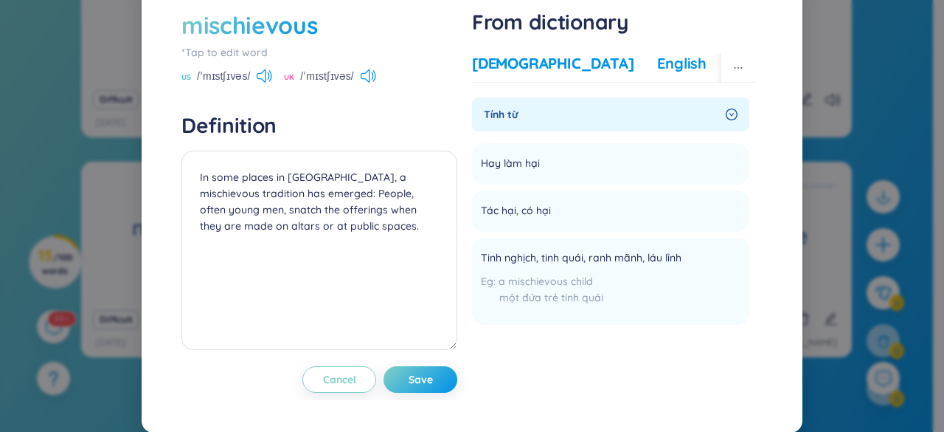
click at [657, 74] on div "English" at bounding box center [681, 63] width 49 height 21
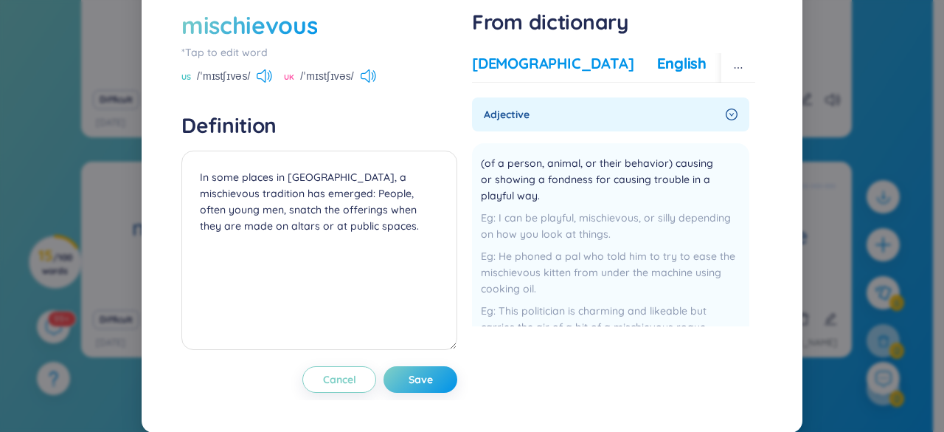
click at [519, 74] on div "[DEMOGRAPHIC_DATA]" at bounding box center [553, 63] width 162 height 21
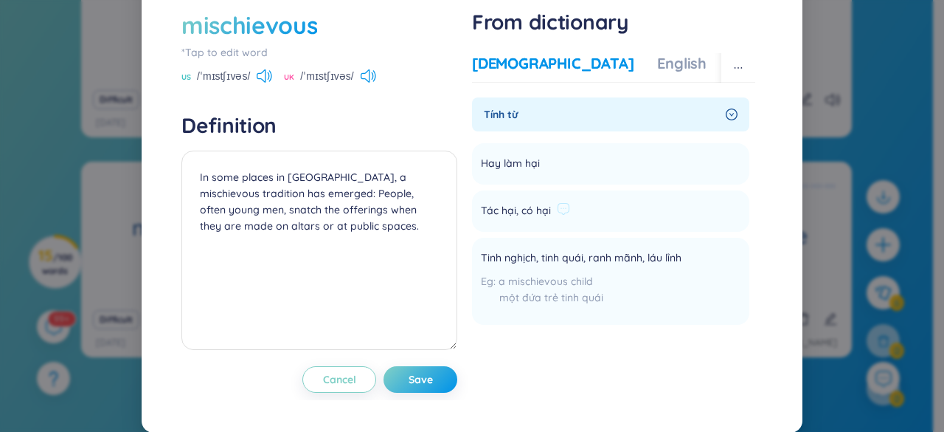
scroll to position [74, 0]
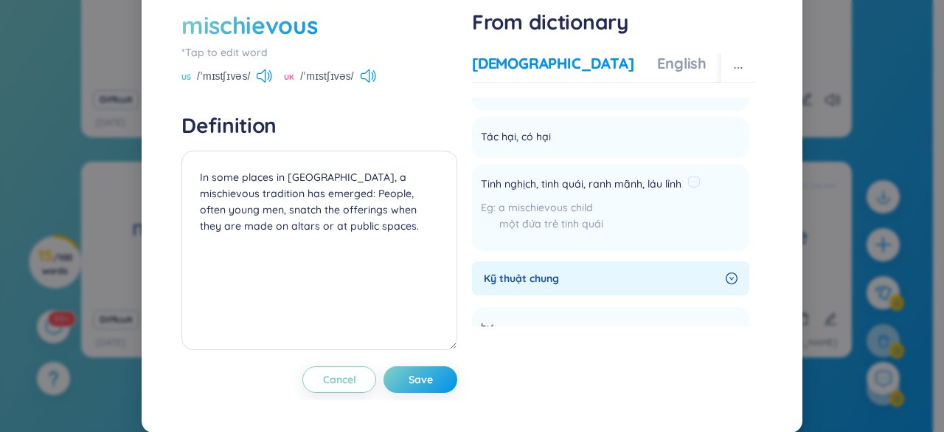
click at [481, 193] on span "Tinh nghịch, tinh quái, ranh mãnh, láu lỉnh" at bounding box center [581, 185] width 201 height 18
drag, startPoint x: 536, startPoint y: 213, endPoint x: 636, endPoint y: 216, distance: 100.4
click at [636, 193] on span "Tinh nghịch, tinh quái, ranh mãnh, láu lỉnh" at bounding box center [581, 185] width 201 height 18
copy span "tinh quái, ranh mãnh"
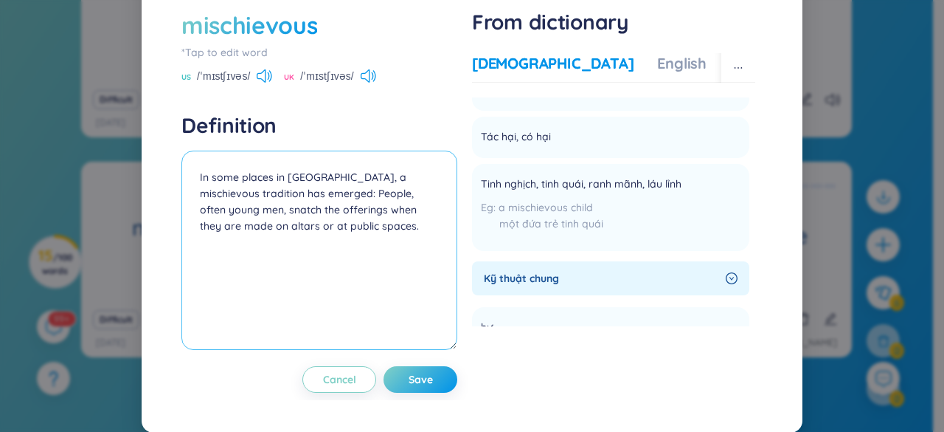
click at [193, 209] on textarea "In some places in [GEOGRAPHIC_DATA], a mischievous tradition has emerged: Peopl…" at bounding box center [319, 249] width 276 height 199
paste textarea "tinh quái, ranh mãnh"
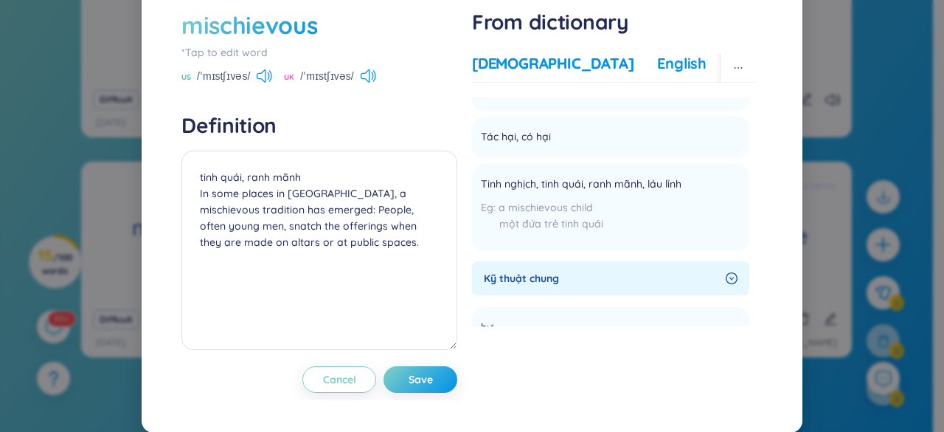
click at [657, 74] on div "English" at bounding box center [681, 63] width 49 height 21
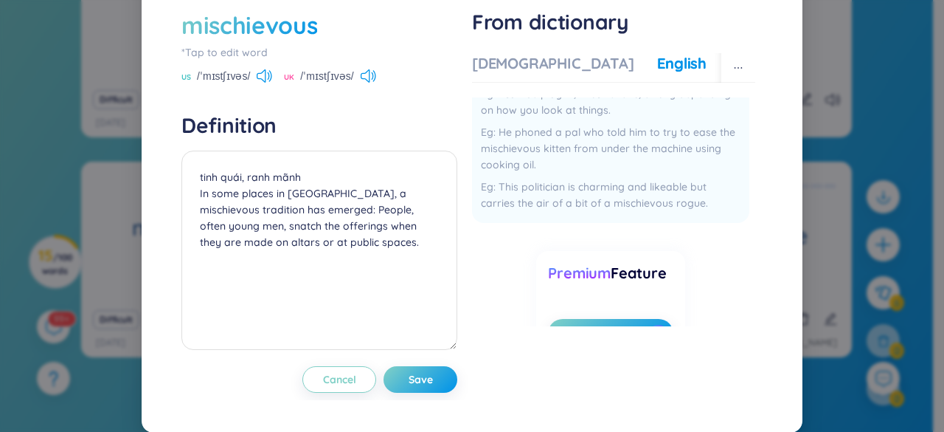
scroll to position [148, 0]
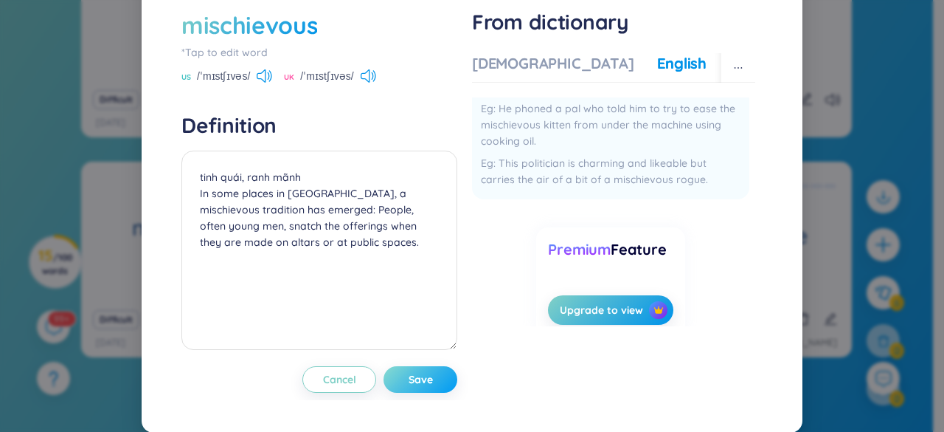
click at [418, 387] on span "Save" at bounding box center [421, 379] width 24 height 15
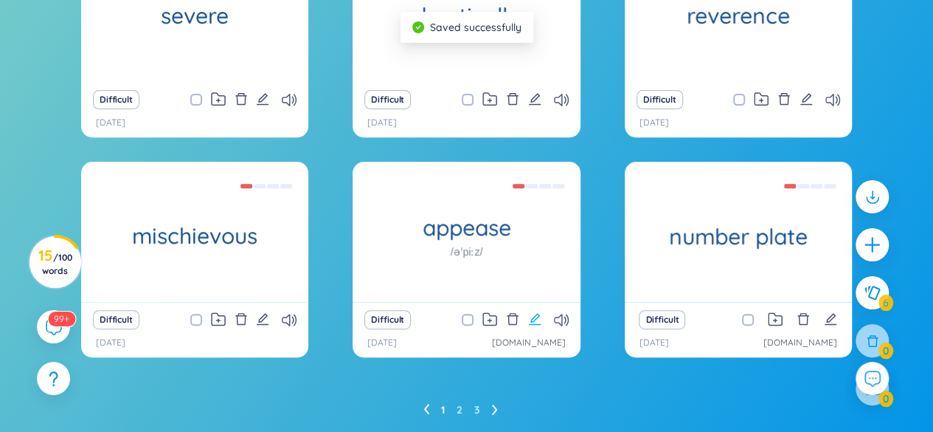
click at [530, 318] on icon "edit" at bounding box center [534, 318] width 13 height 13
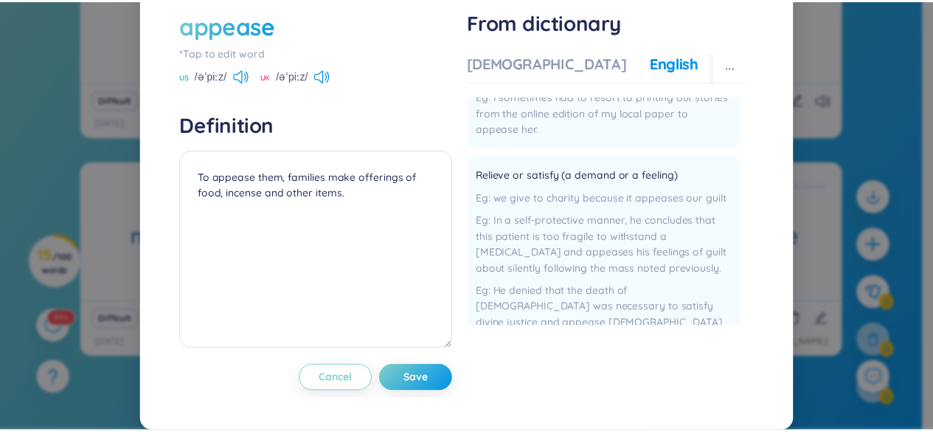
scroll to position [221, 0]
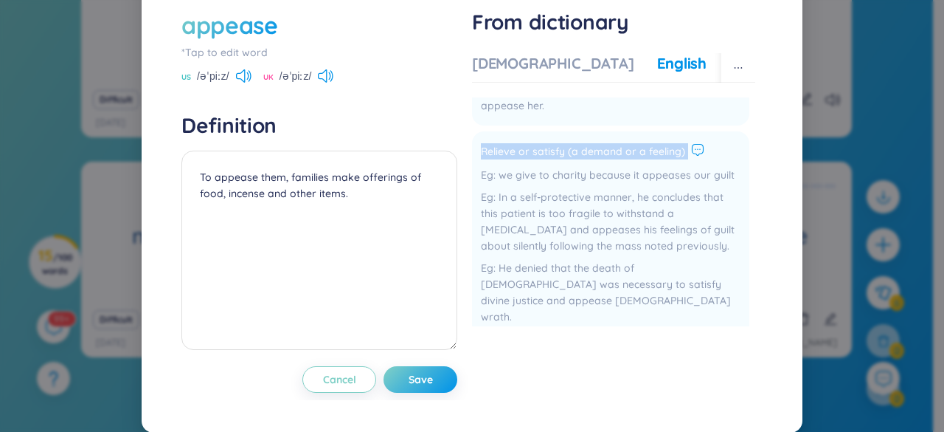
drag, startPoint x: 476, startPoint y: 181, endPoint x: 688, endPoint y: 187, distance: 211.8
click at [685, 161] on div "Relieve or satisfy (a demand or a feeling)" at bounding box center [611, 152] width 260 height 18
copy div "Relieve or satisfy (a demand or a feeling)"
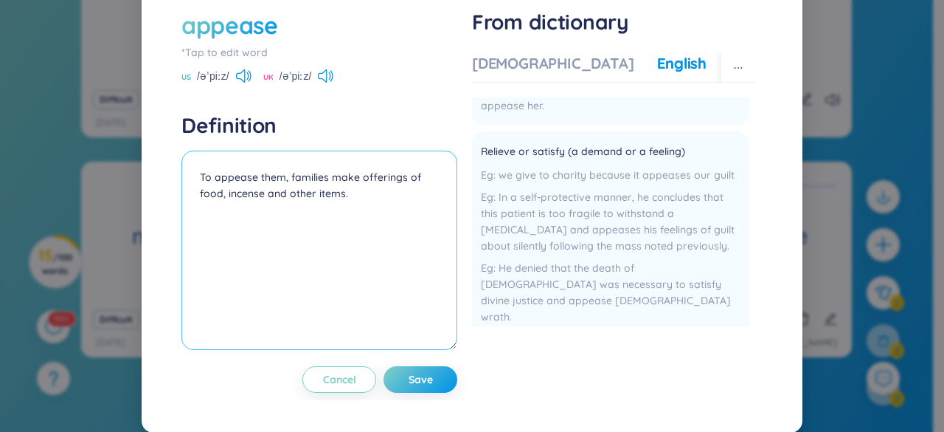
click at [196, 206] on textarea "To appease them, families make offerings of food, incense and other items." at bounding box center [319, 249] width 276 height 199
paste textarea "Relieve or satisfy (a demand or a feeling)"
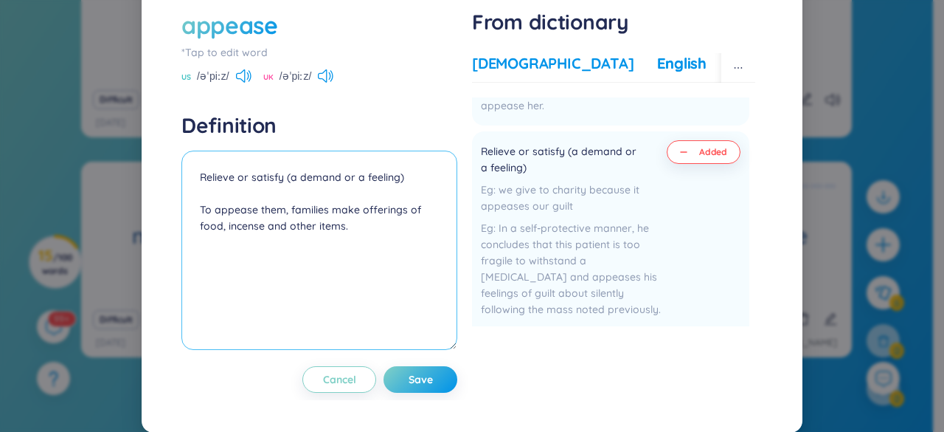
type textarea "Relieve or satisfy (a demand or a feeling) To appease them, families make offer…"
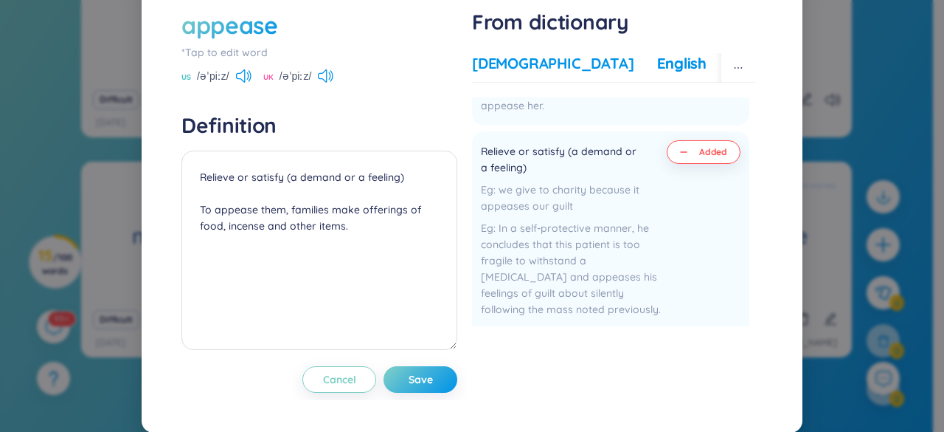
click at [523, 74] on div "[DEMOGRAPHIC_DATA]" at bounding box center [553, 63] width 162 height 21
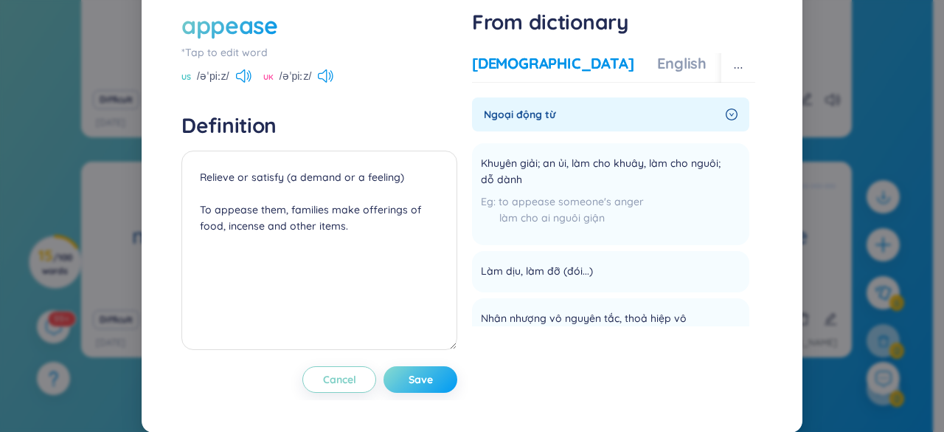
click at [412, 387] on span "Save" at bounding box center [421, 379] width 24 height 15
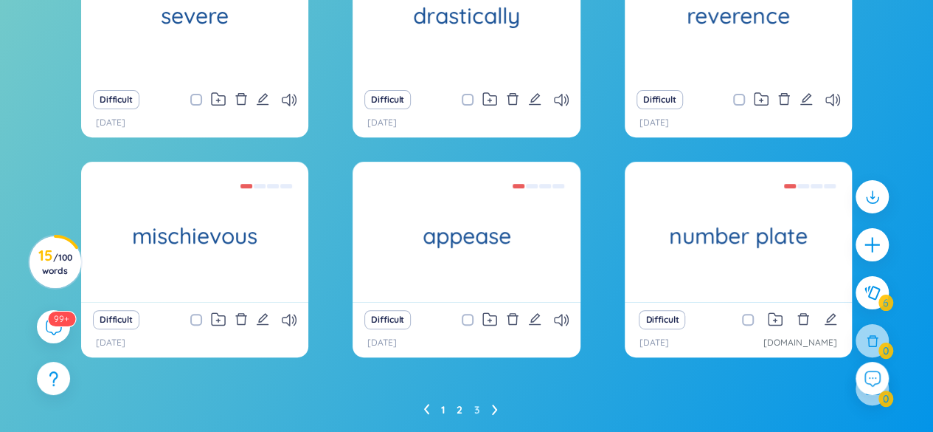
click at [457, 409] on link "2" at bounding box center [460, 409] width 6 height 22
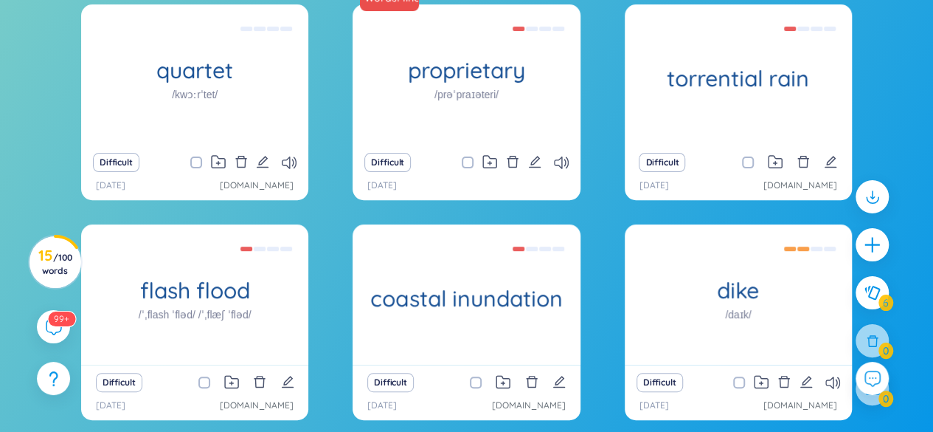
scroll to position [195, 0]
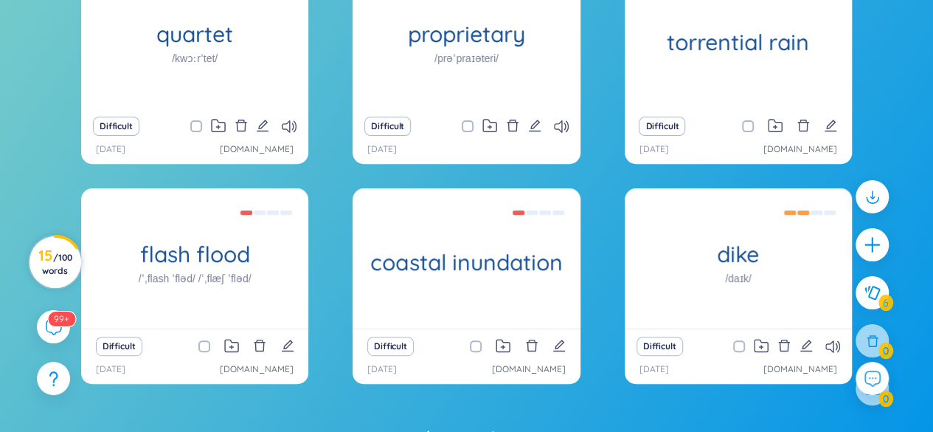
click at [50, 271] on span "/ 100 words" at bounding box center [57, 264] width 30 height 24
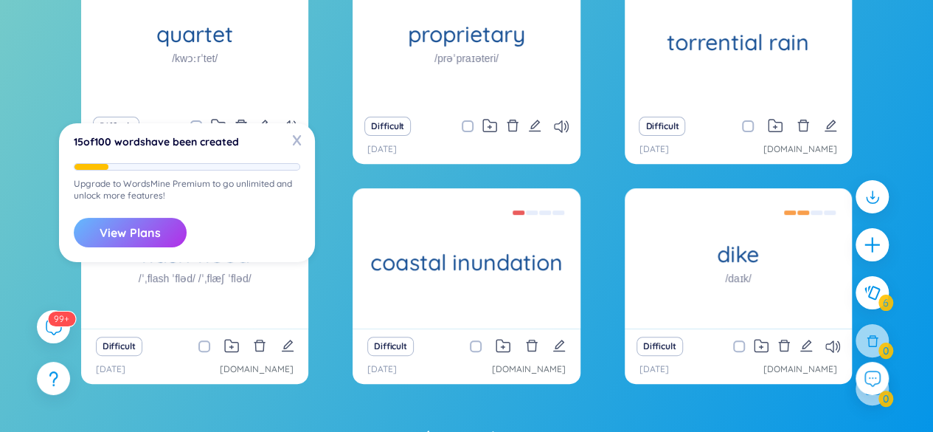
click at [147, 229] on button "View Plans" at bounding box center [130, 233] width 113 height 30
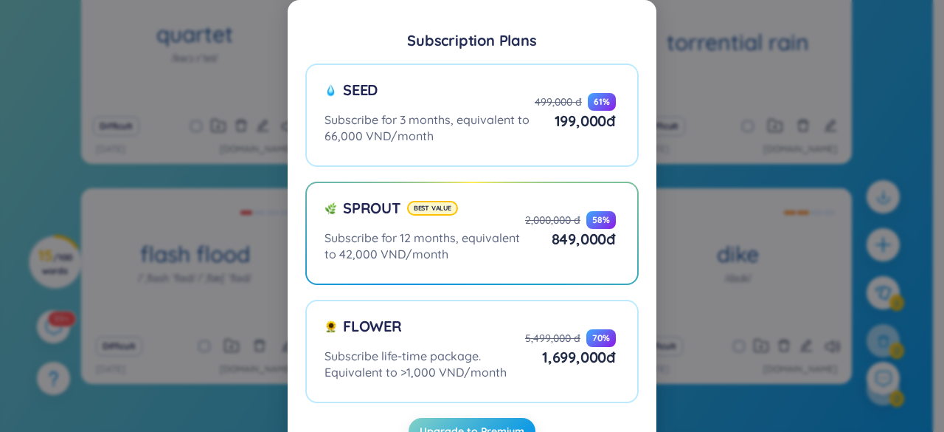
click at [874, 95] on div "Subscription Plans Seed Subscribe for 3 months, equivalent to 66,000 VND/month …" at bounding box center [472, 216] width 944 height 432
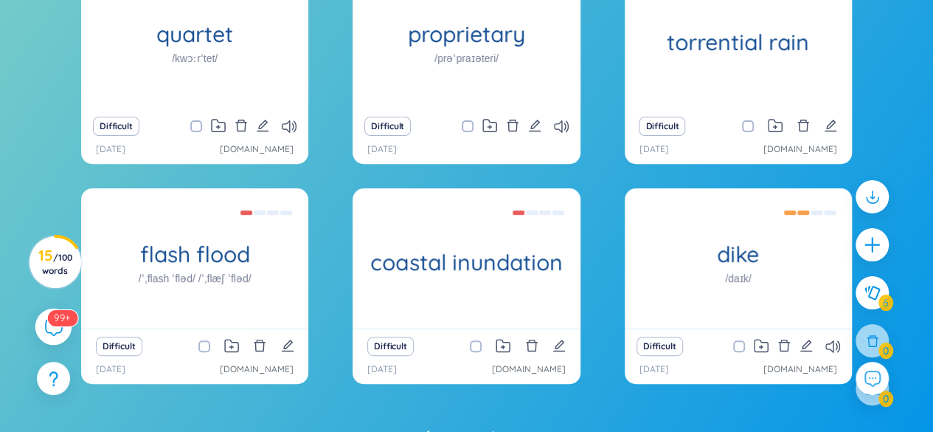
click at [46, 319] on icon at bounding box center [53, 326] width 18 height 18
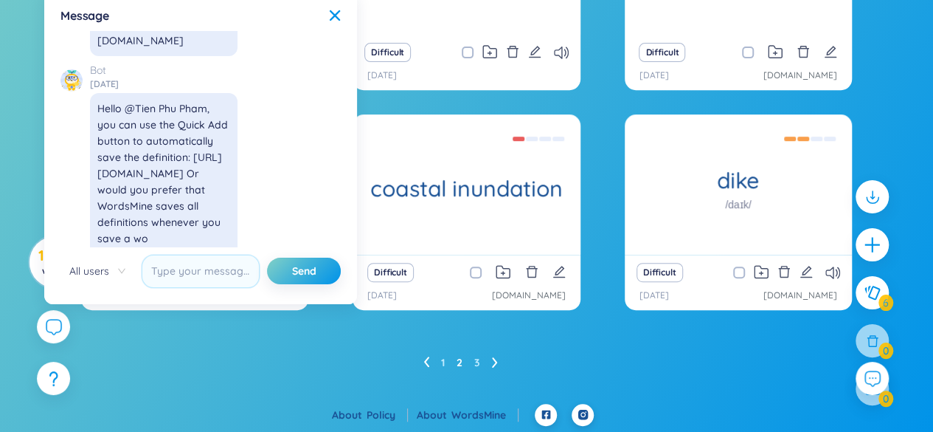
scroll to position [16672, 0]
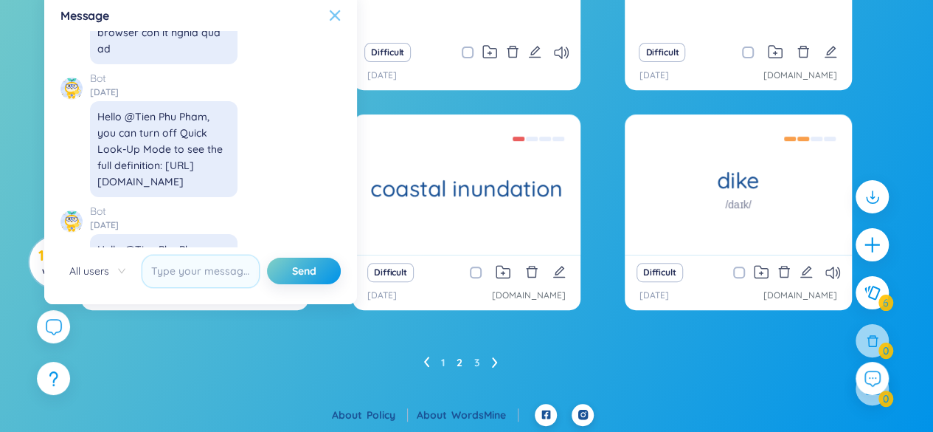
click at [337, 14] on icon at bounding box center [335, 15] width 10 height 10
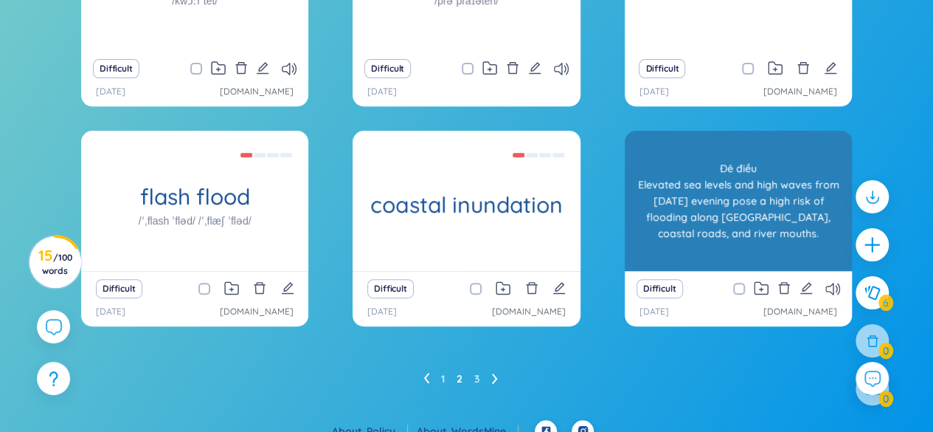
scroll to position [269, 0]
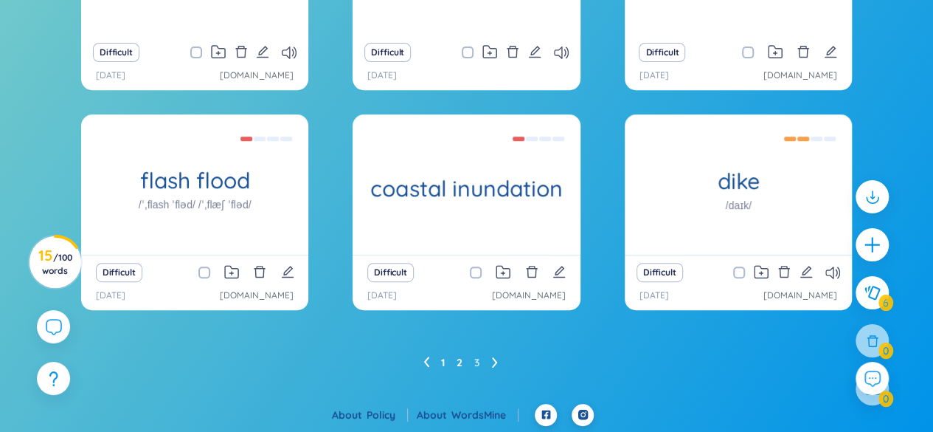
click at [444, 358] on link "1" at bounding box center [443, 362] width 4 height 22
